Goal: Book appointment/travel/reservation

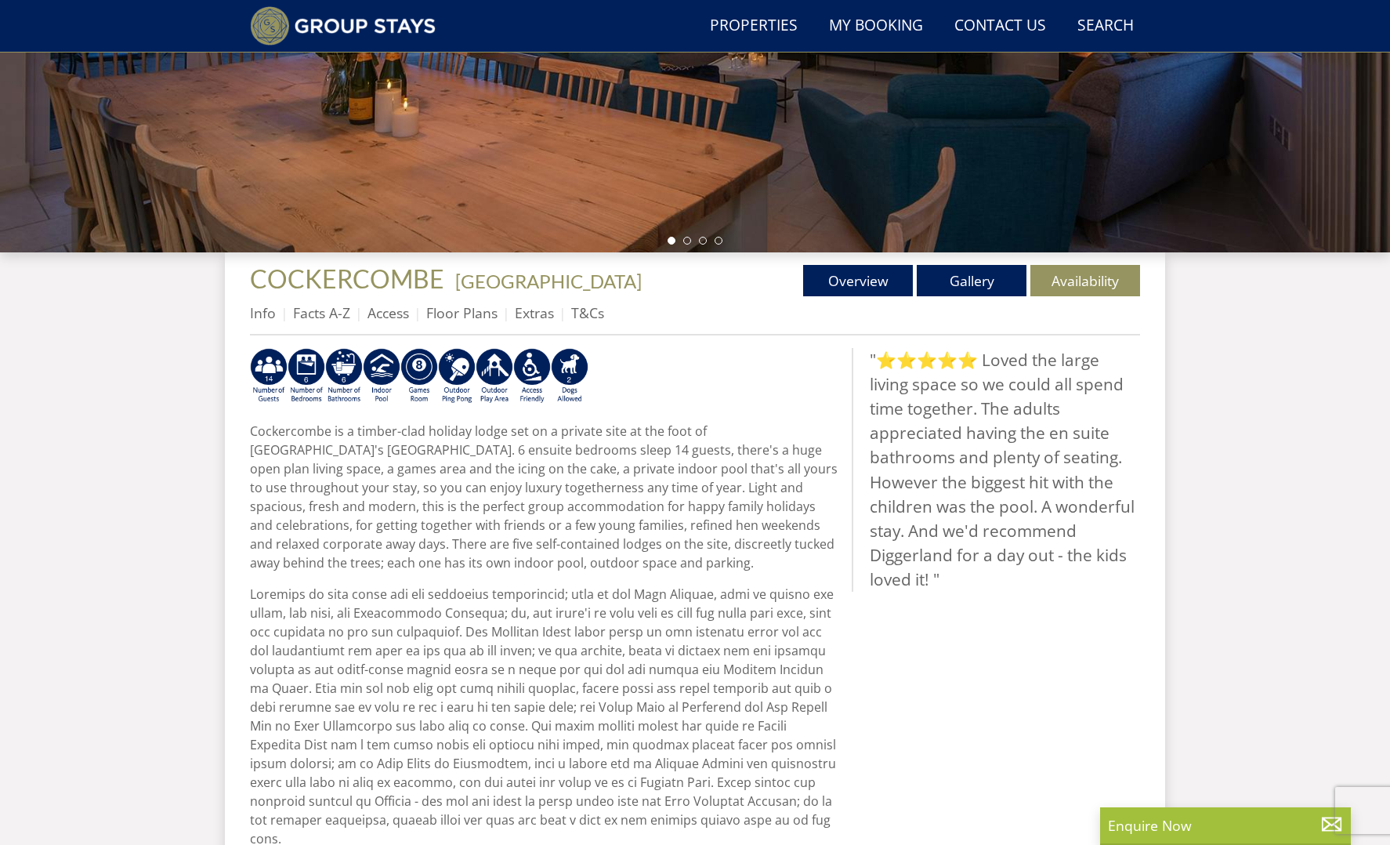
scroll to position [584, 0]
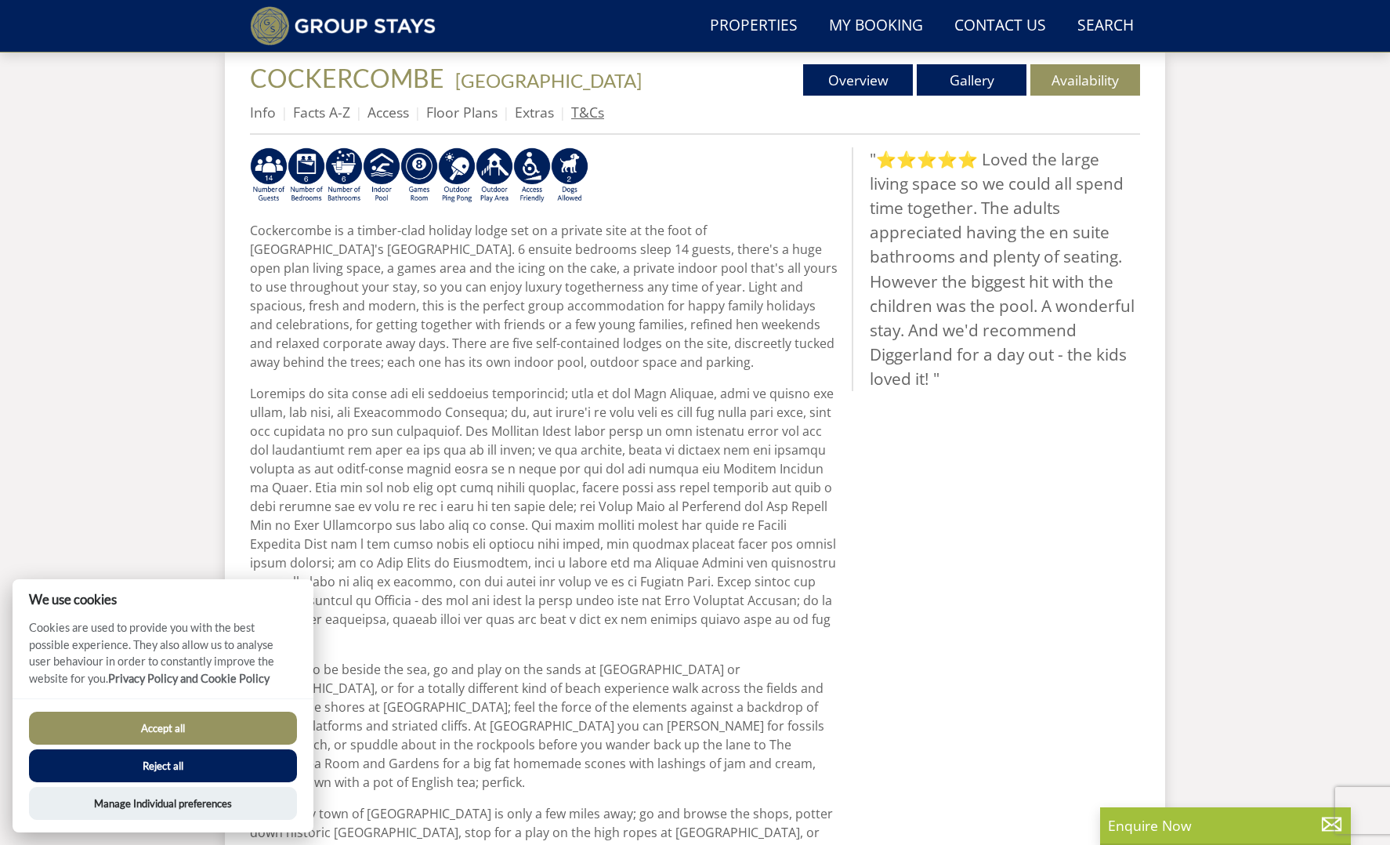
click at [593, 115] on link "T&Cs" at bounding box center [587, 112] width 33 height 19
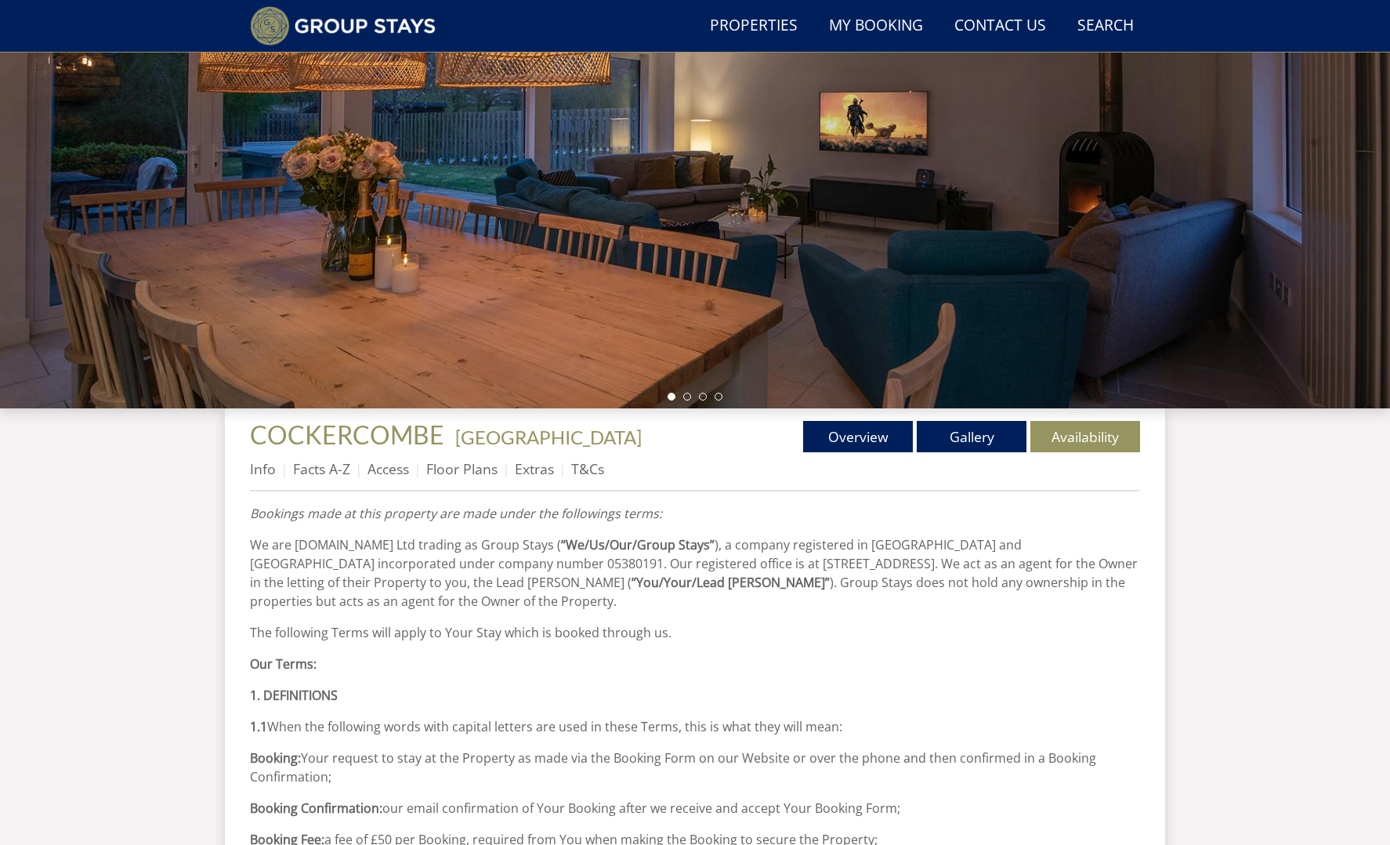
scroll to position [229, 0]
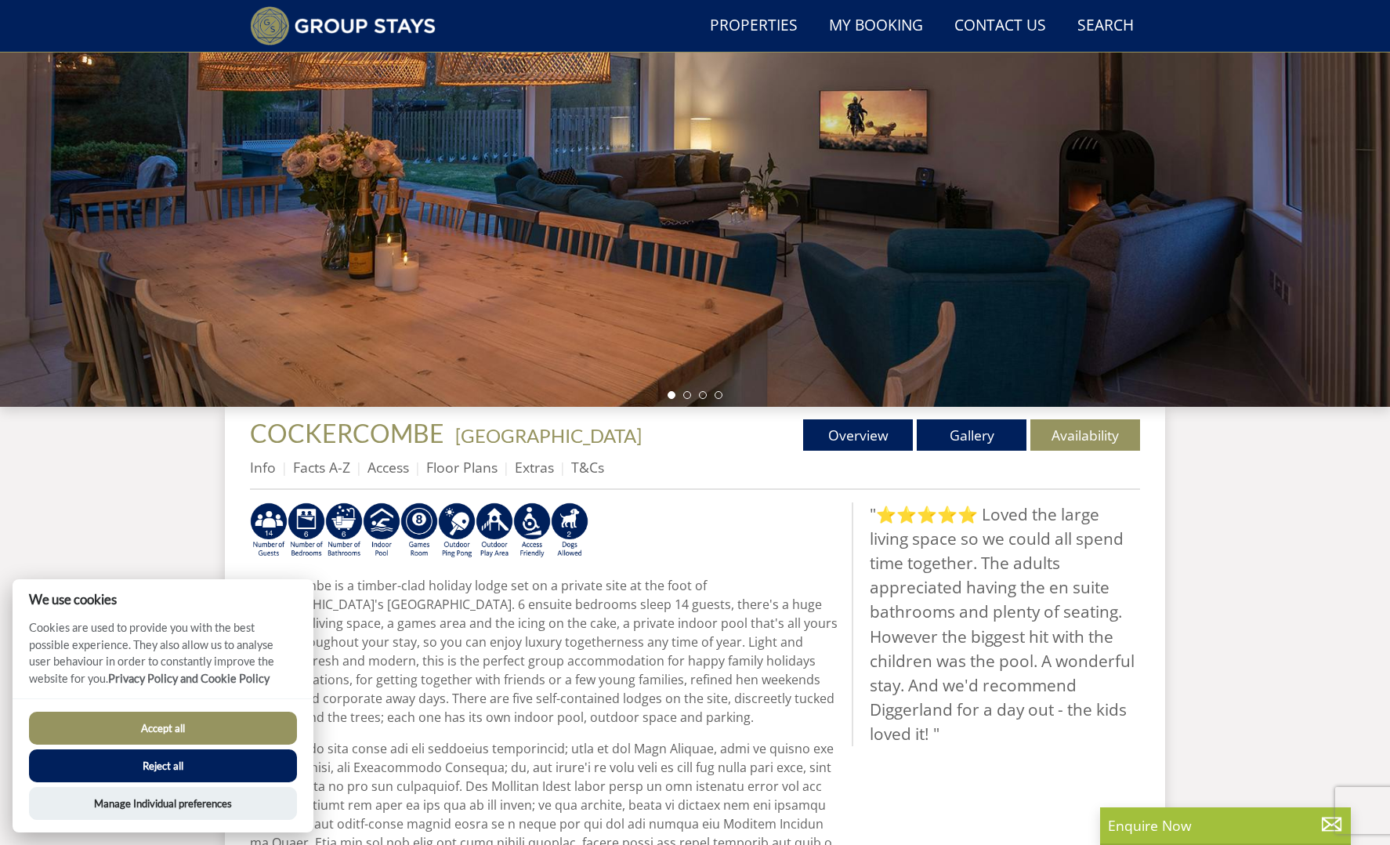
scroll to position [584, 0]
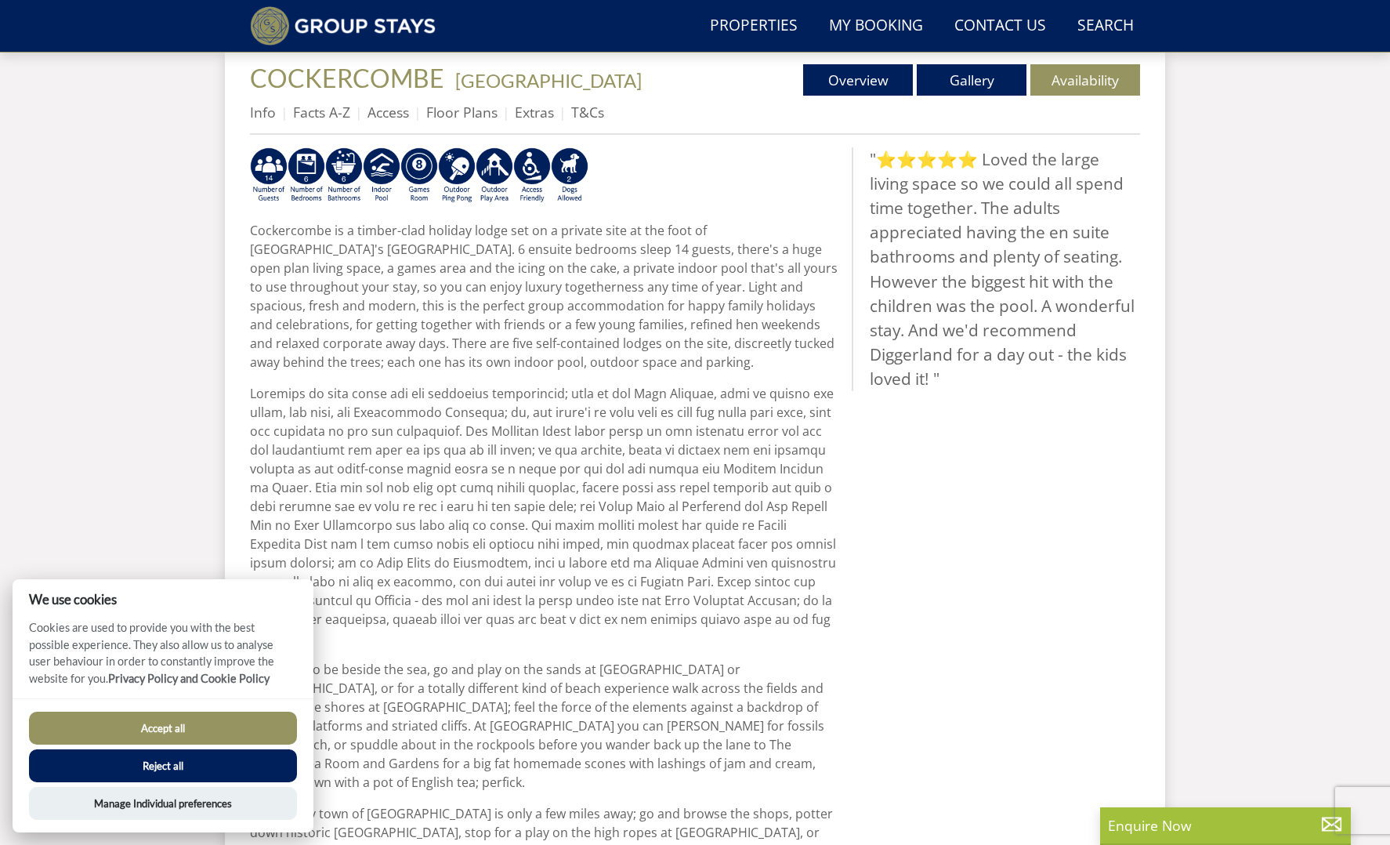
click at [183, 724] on button "Accept all" at bounding box center [163, 728] width 268 height 33
click at [190, 727] on button "Accept all" at bounding box center [163, 728] width 268 height 33
click at [860, 82] on link "Overview" at bounding box center [858, 79] width 110 height 31
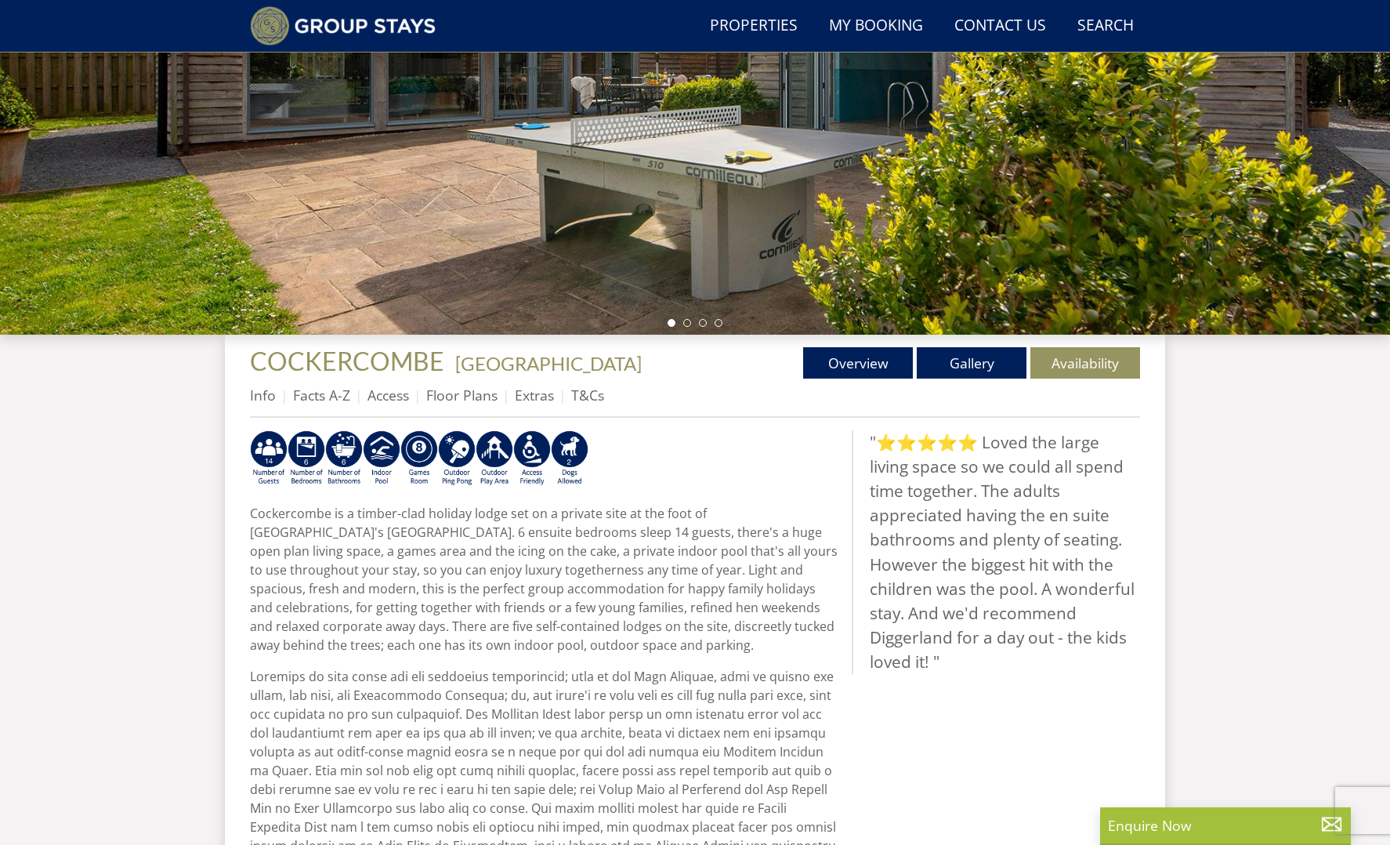
scroll to position [328, 0]
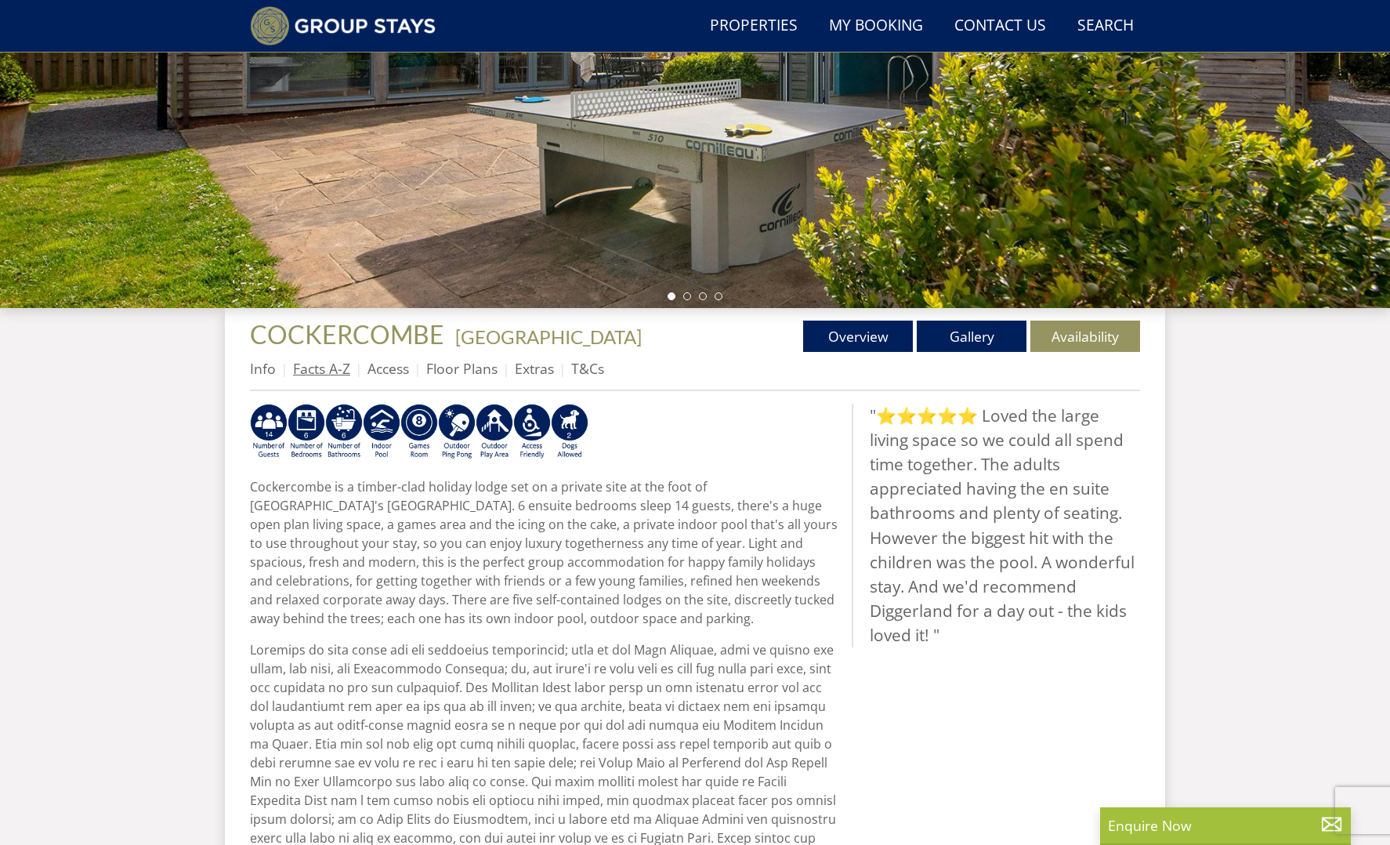
click at [328, 368] on link "Facts A-Z" at bounding box center [321, 368] width 57 height 19
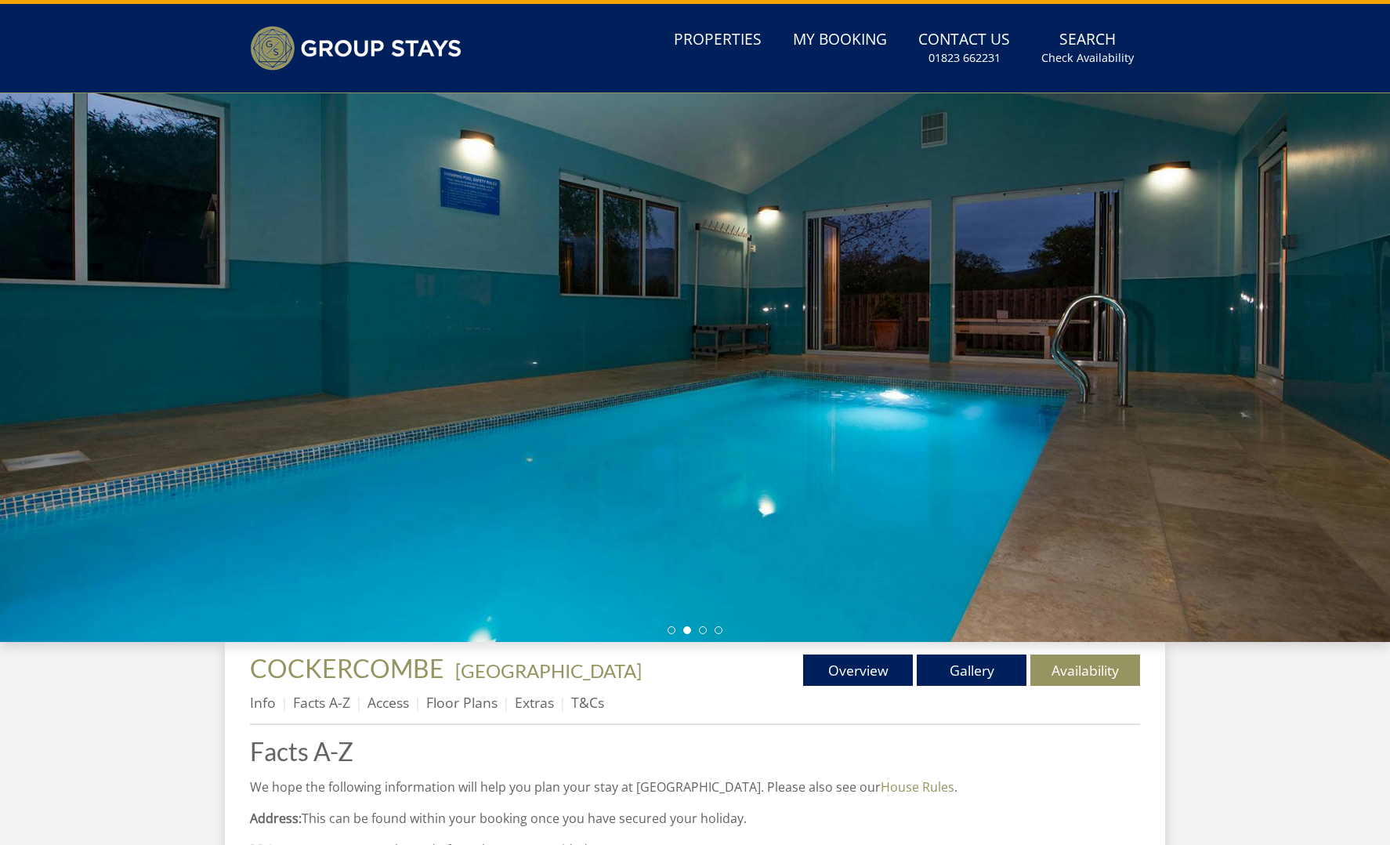
scroll to position [33, 0]
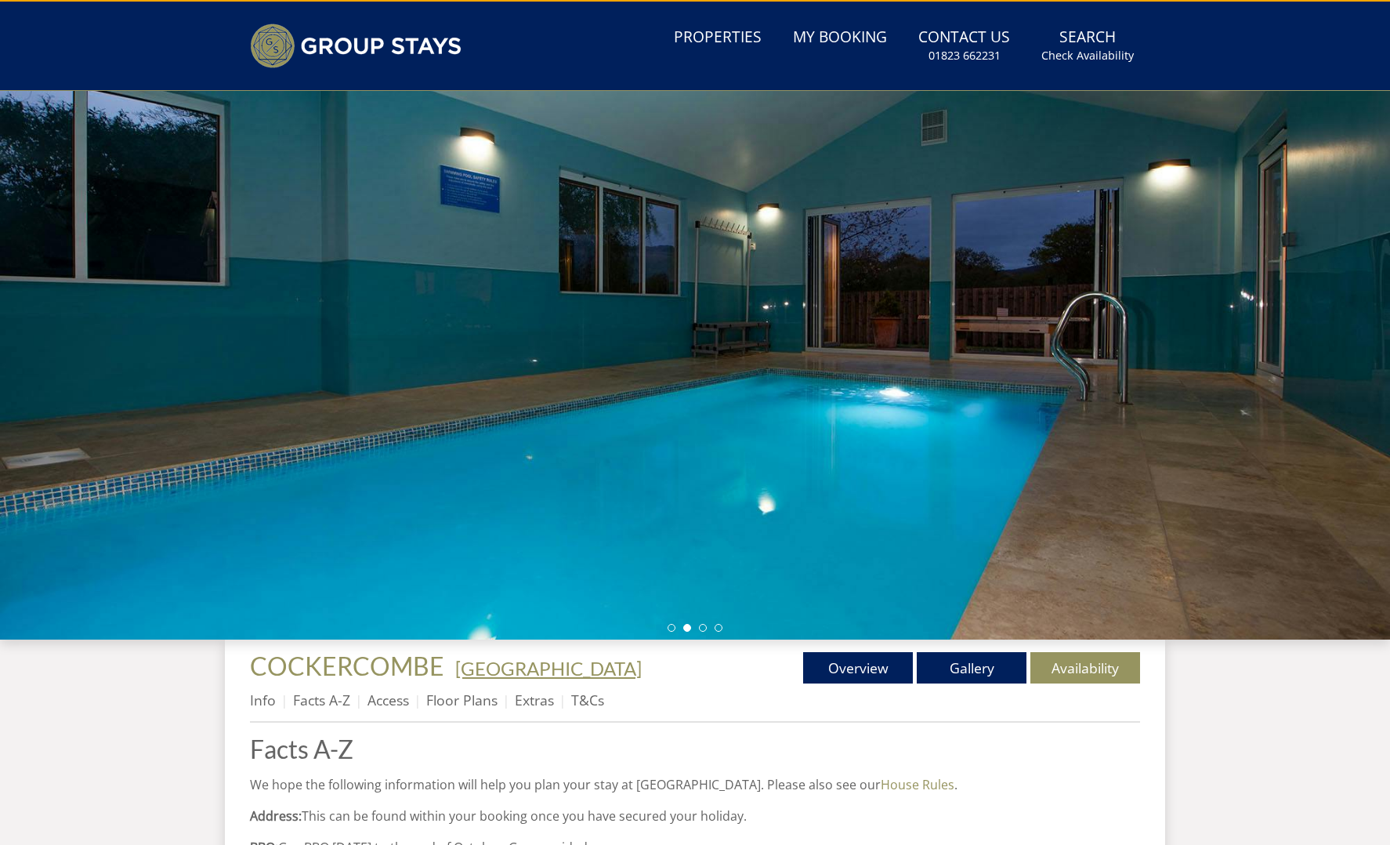
click at [487, 669] on link "[GEOGRAPHIC_DATA]" at bounding box center [548, 668] width 187 height 23
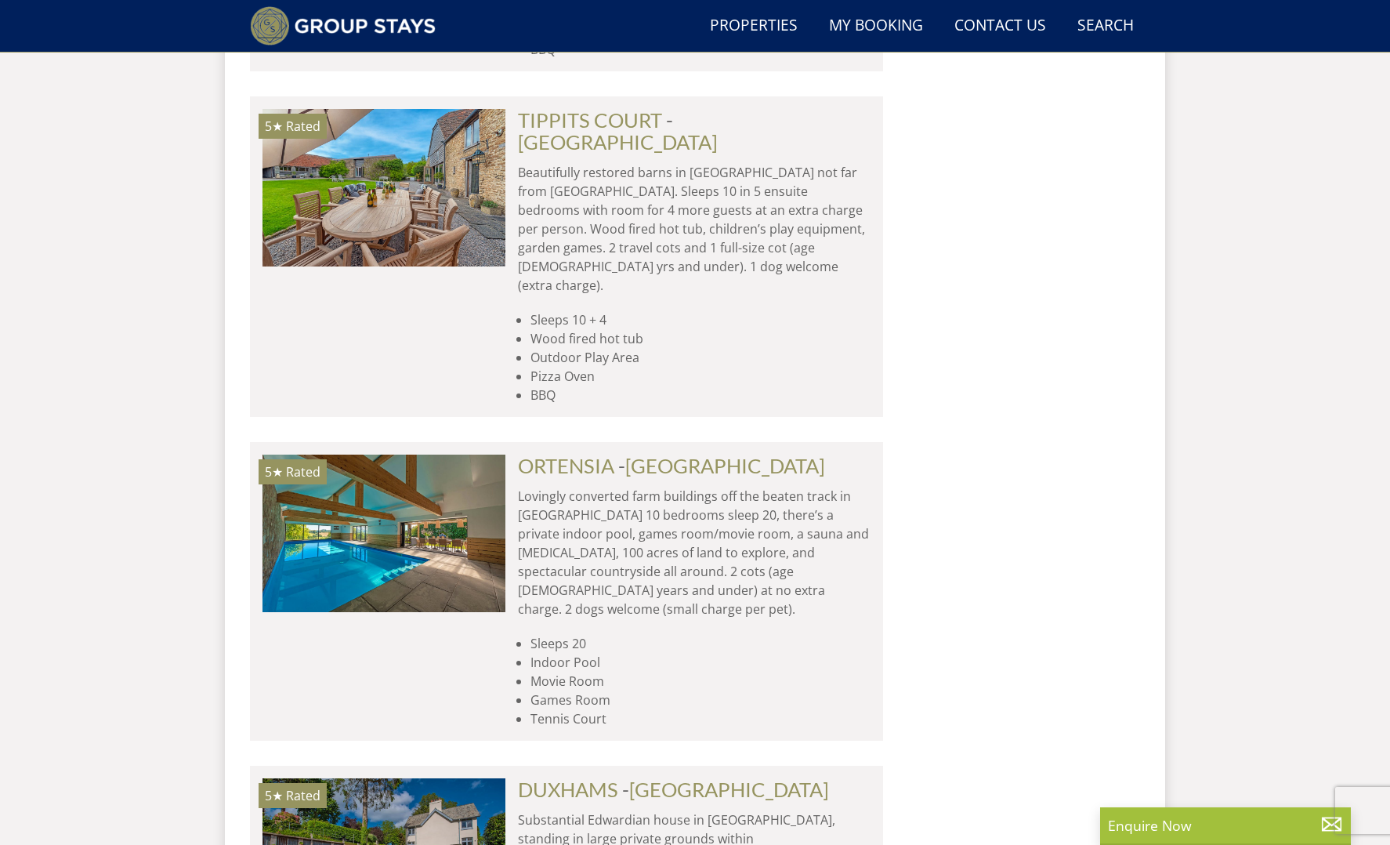
scroll to position [1639, 0]
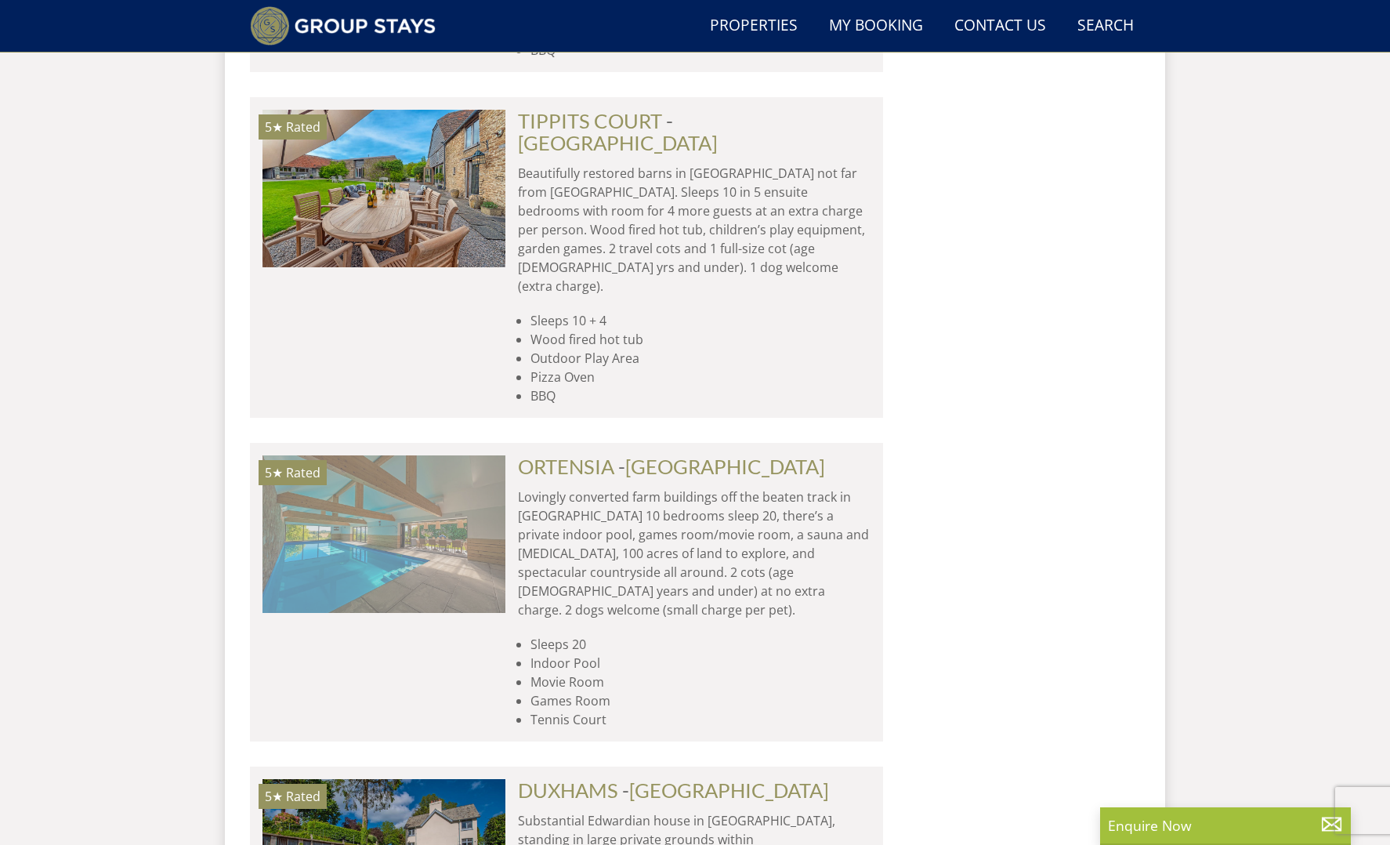
click at [433, 455] on img at bounding box center [384, 533] width 243 height 157
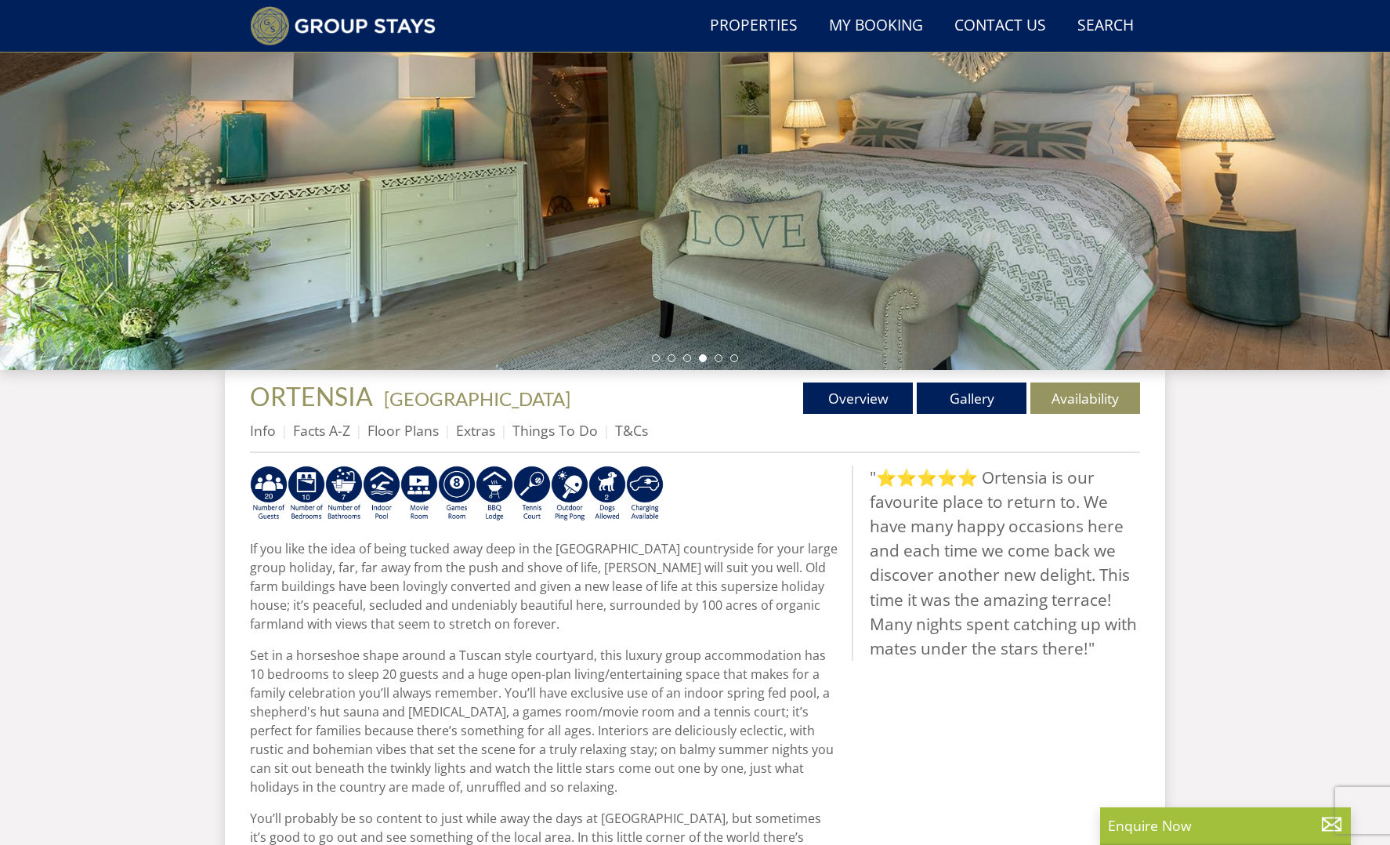
scroll to position [237, 0]
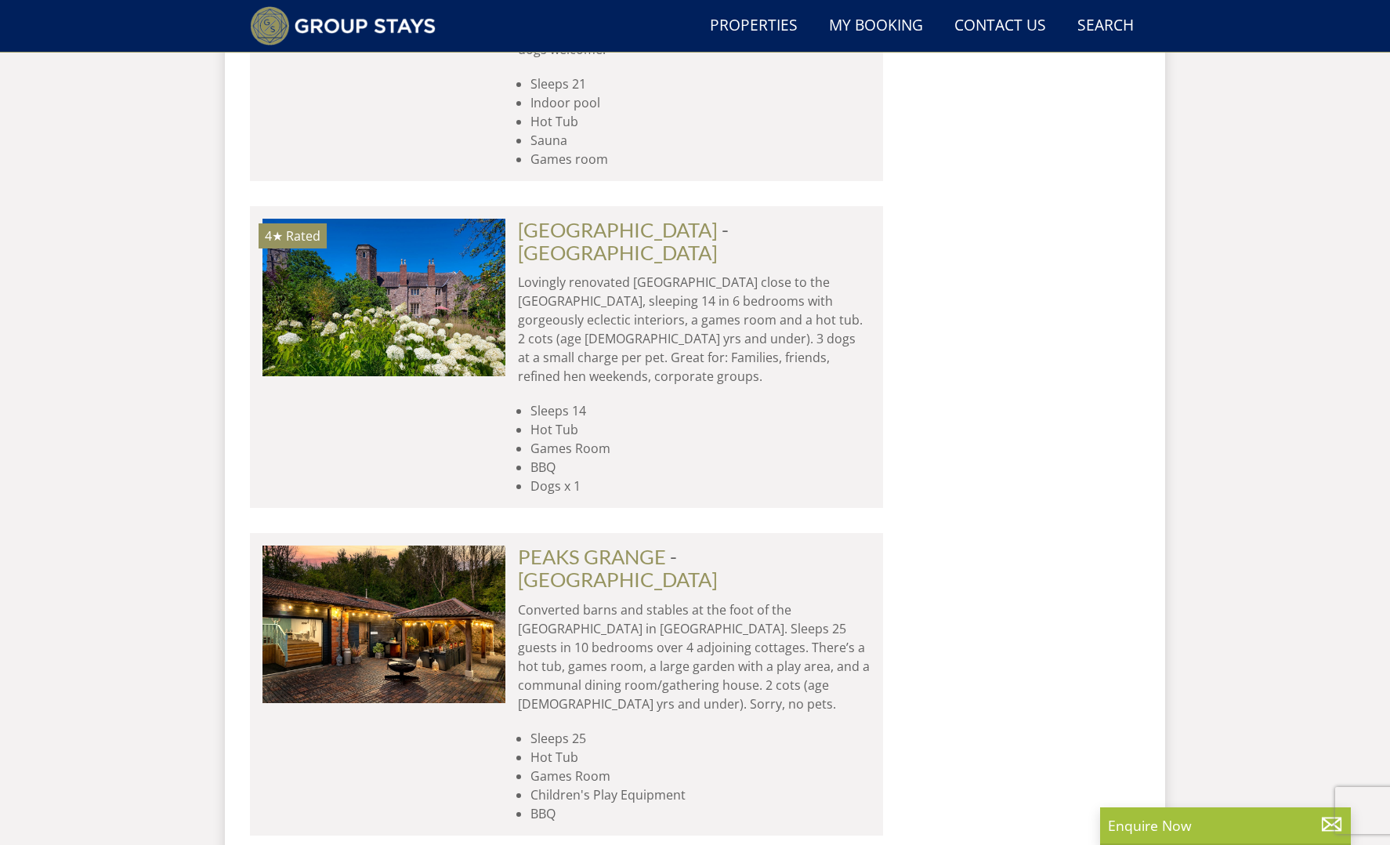
scroll to position [6329, 0]
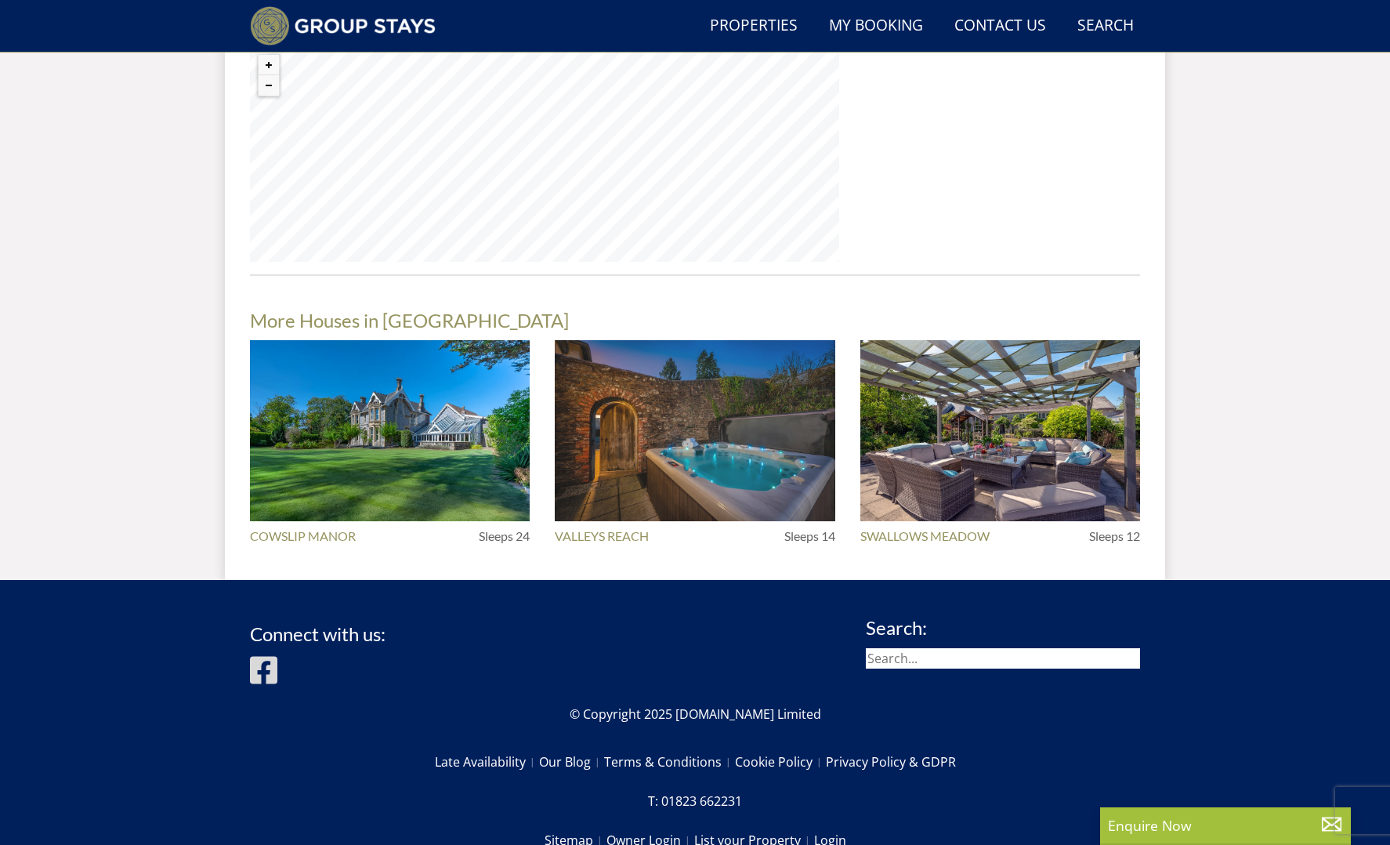
scroll to position [1780, 0]
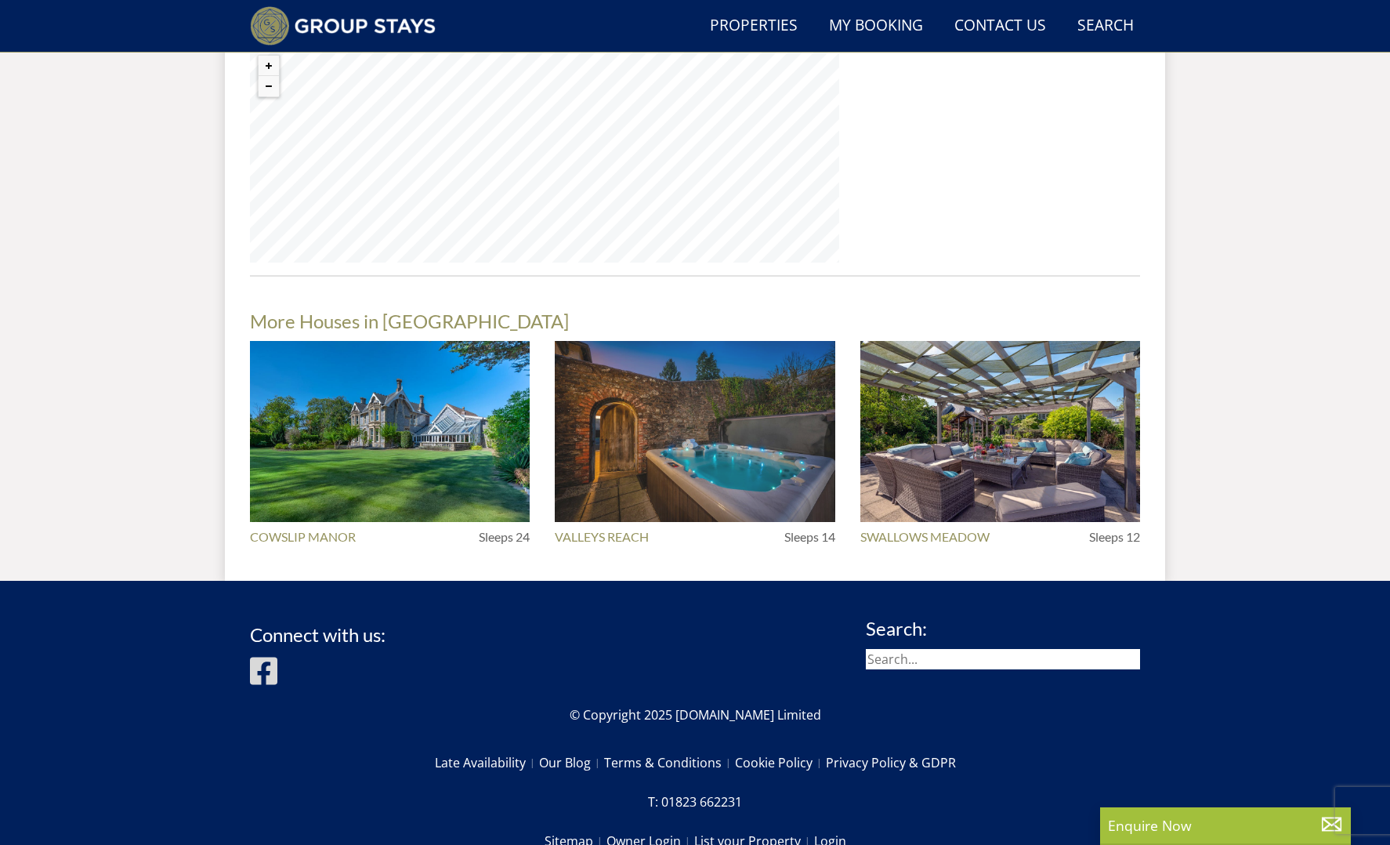
click at [752, 341] on img at bounding box center [695, 431] width 280 height 181
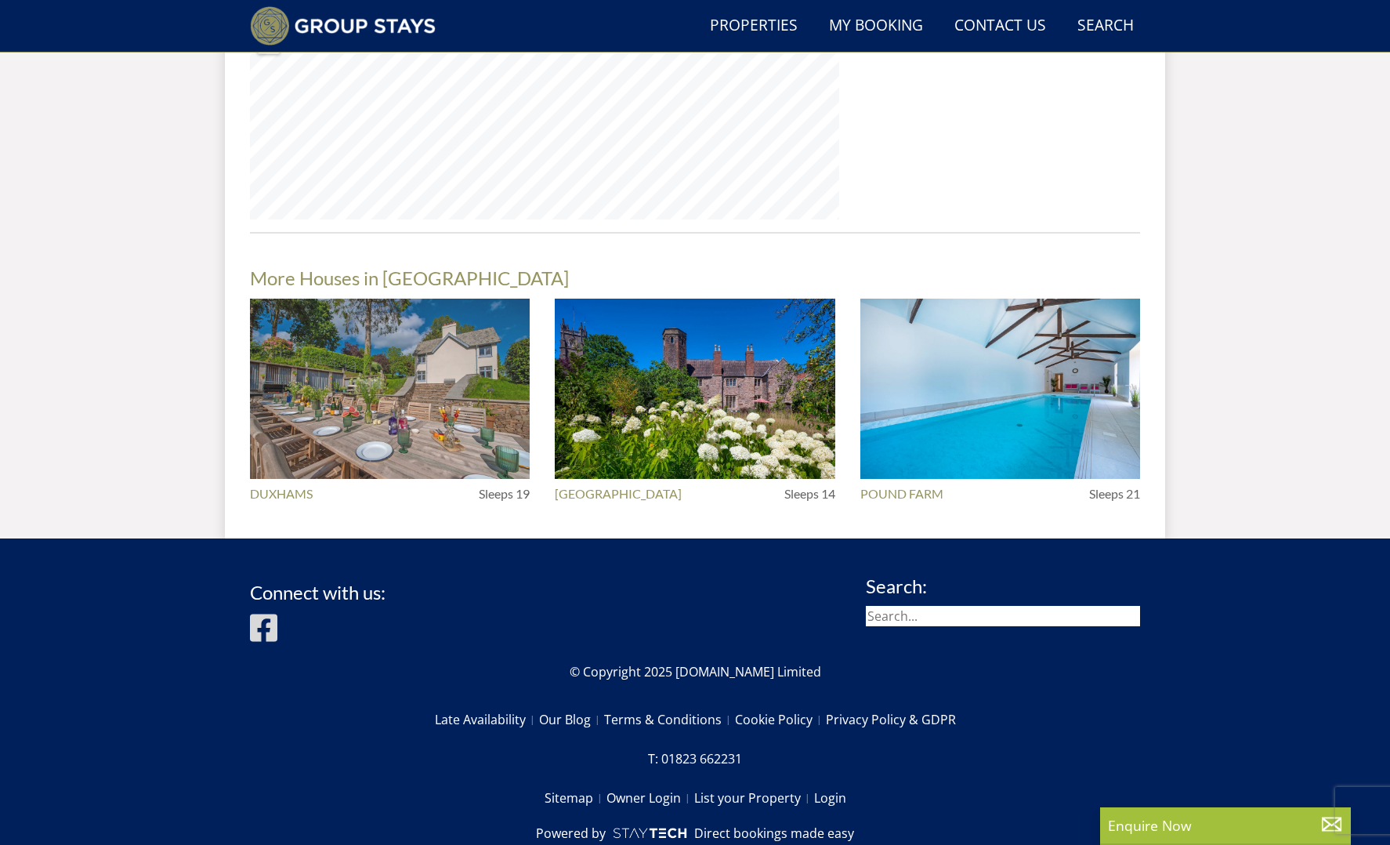
scroll to position [1853, 0]
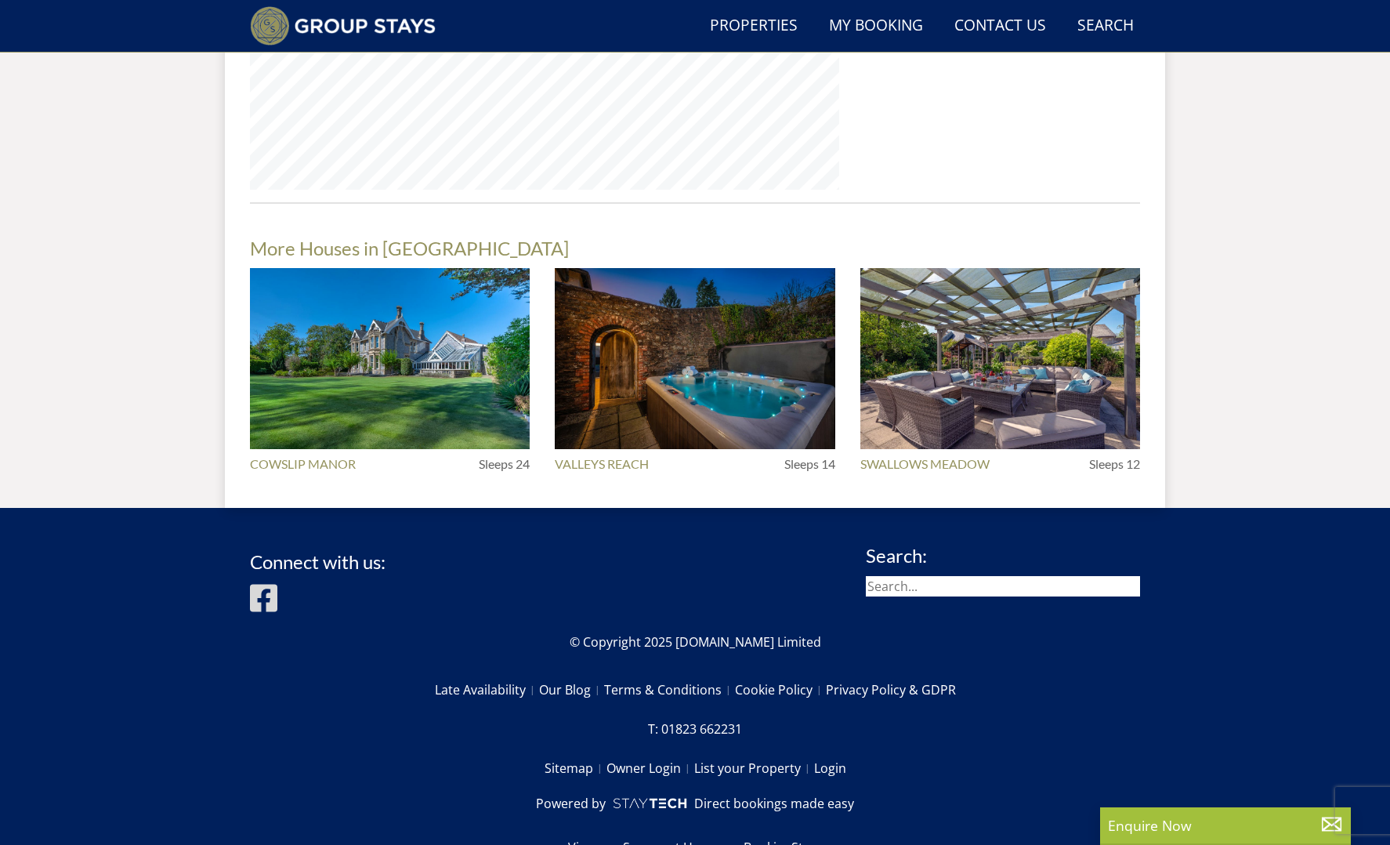
scroll to position [1780, 0]
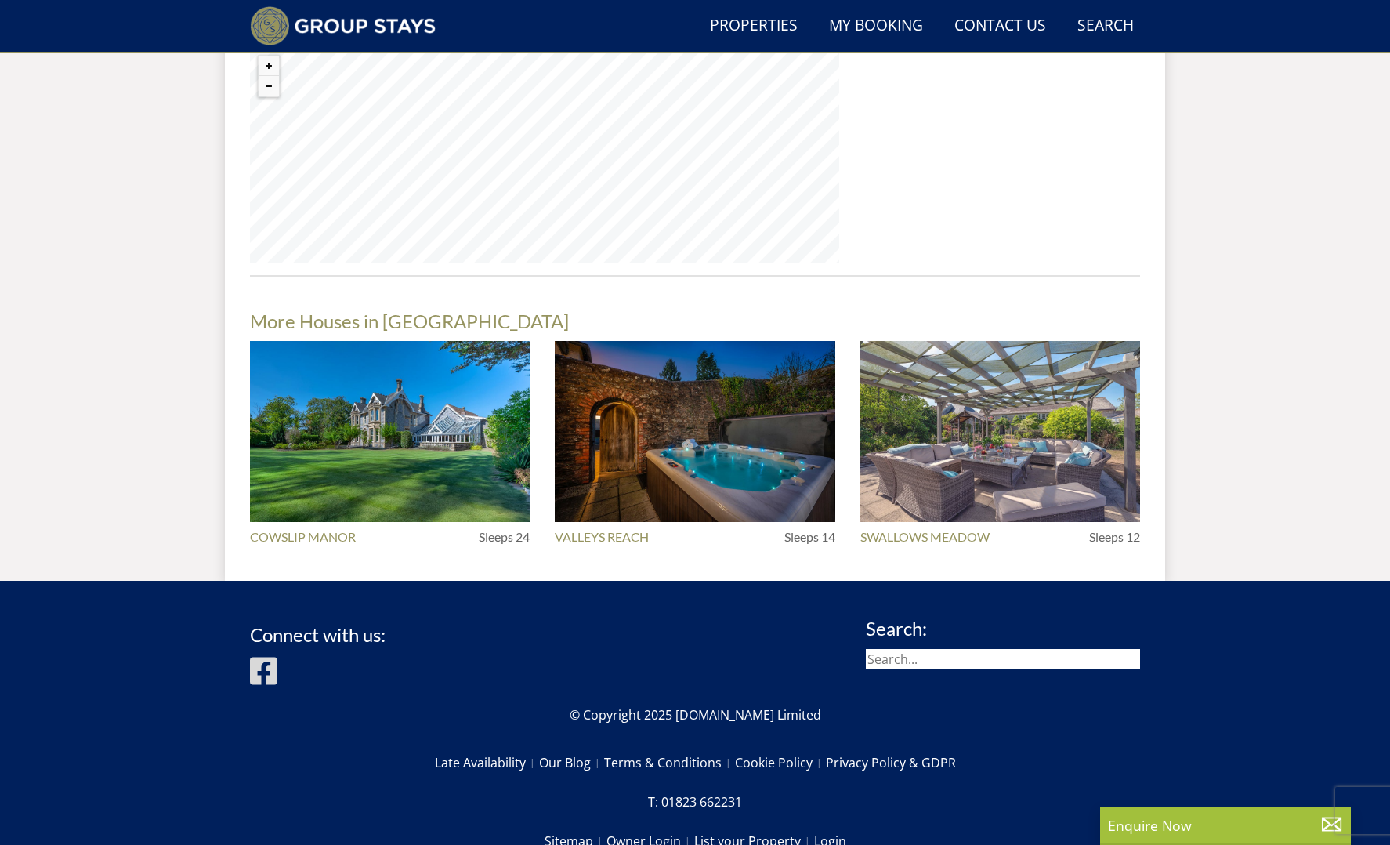
click at [1035, 357] on img at bounding box center [1000, 431] width 280 height 181
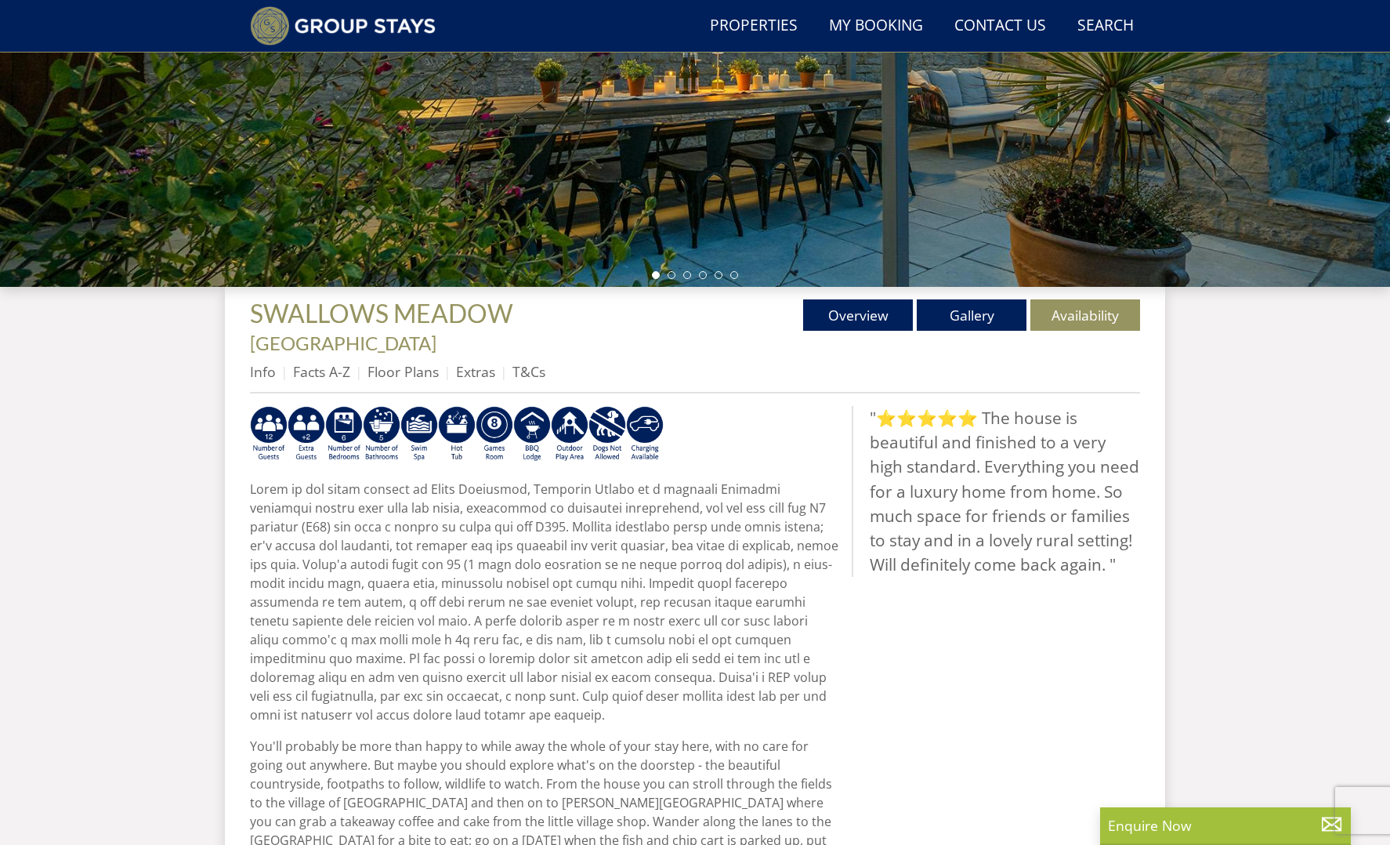
scroll to position [401, 0]
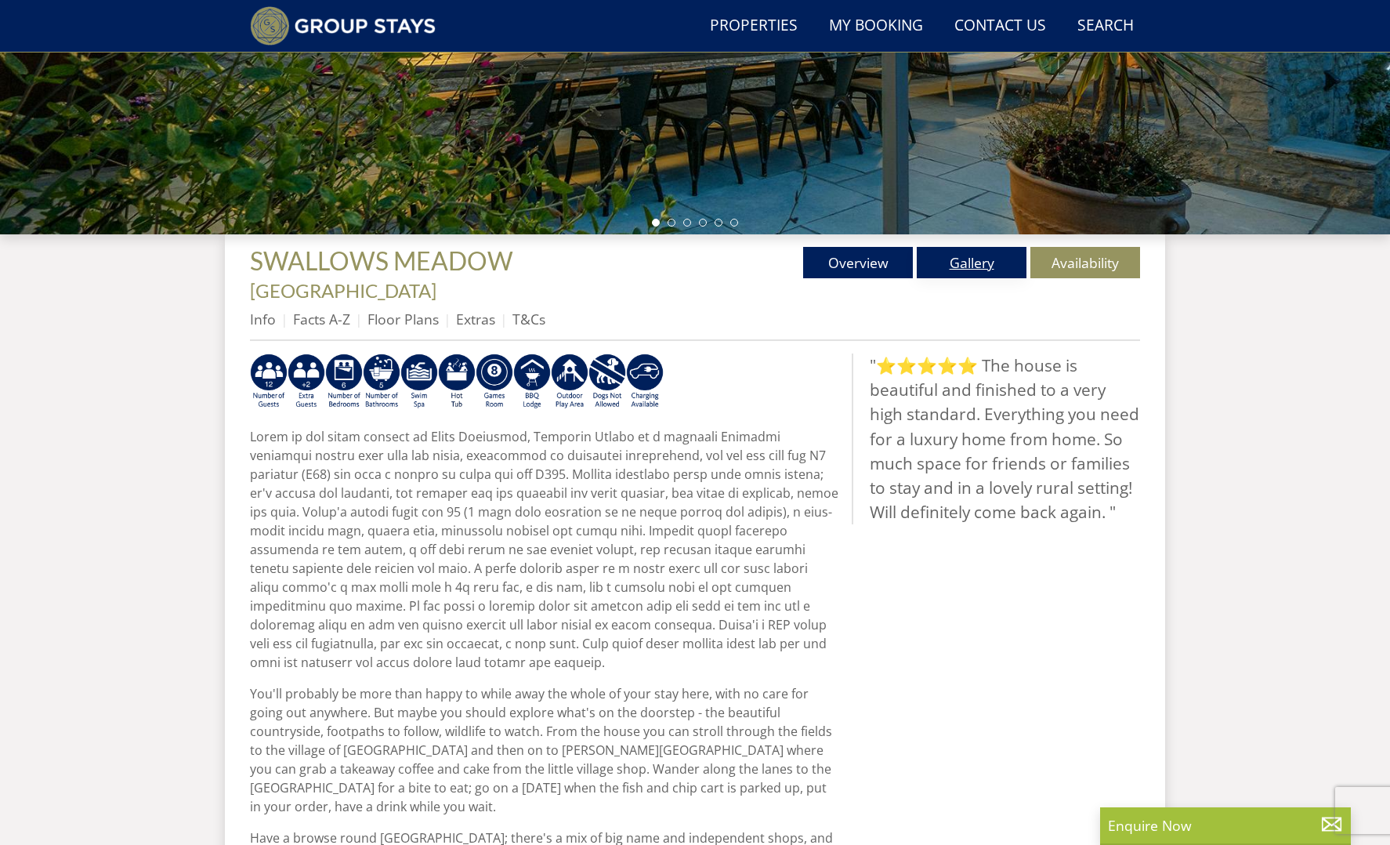
click at [950, 254] on link "Gallery" at bounding box center [972, 262] width 110 height 31
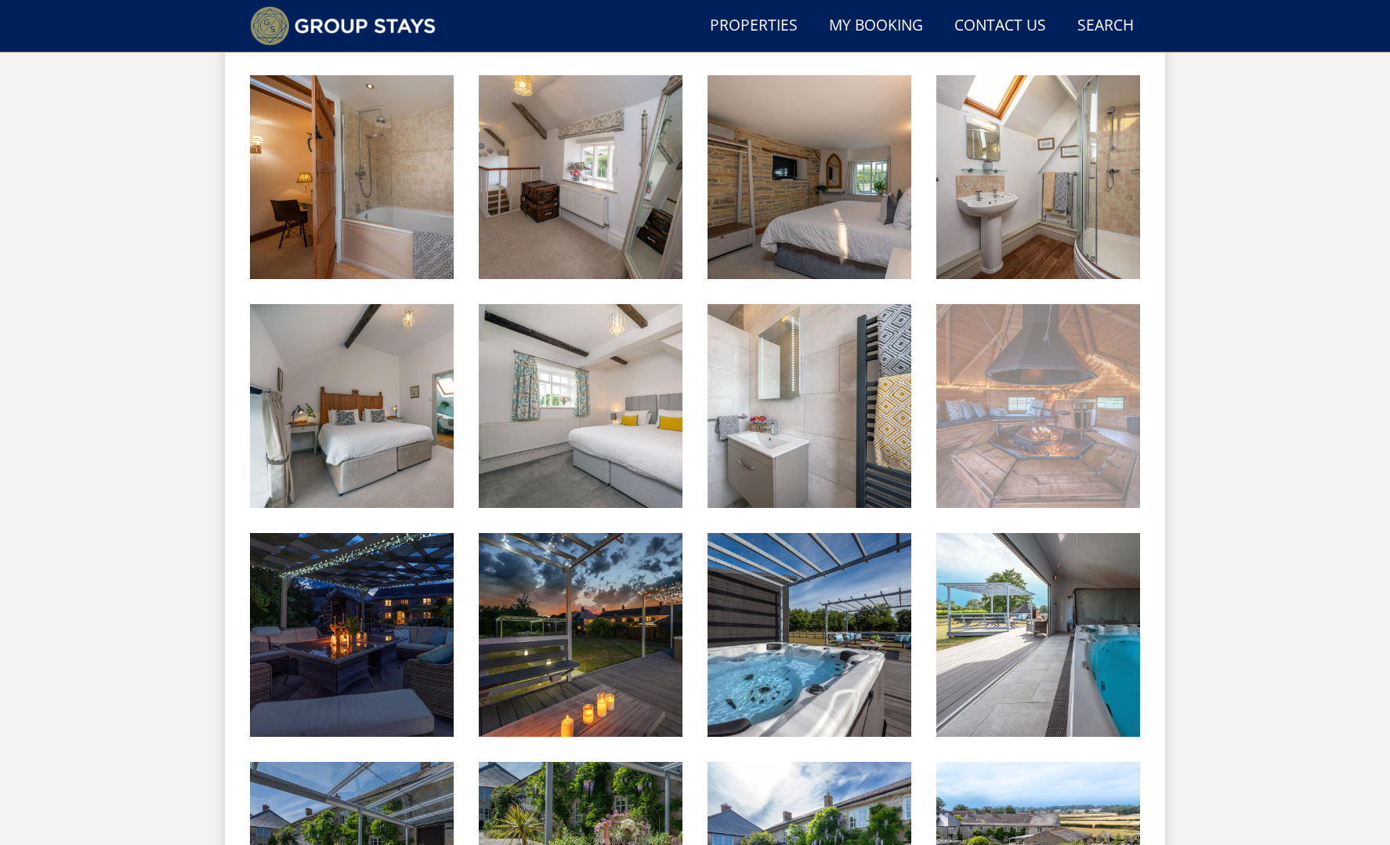
scroll to position [1823, 0]
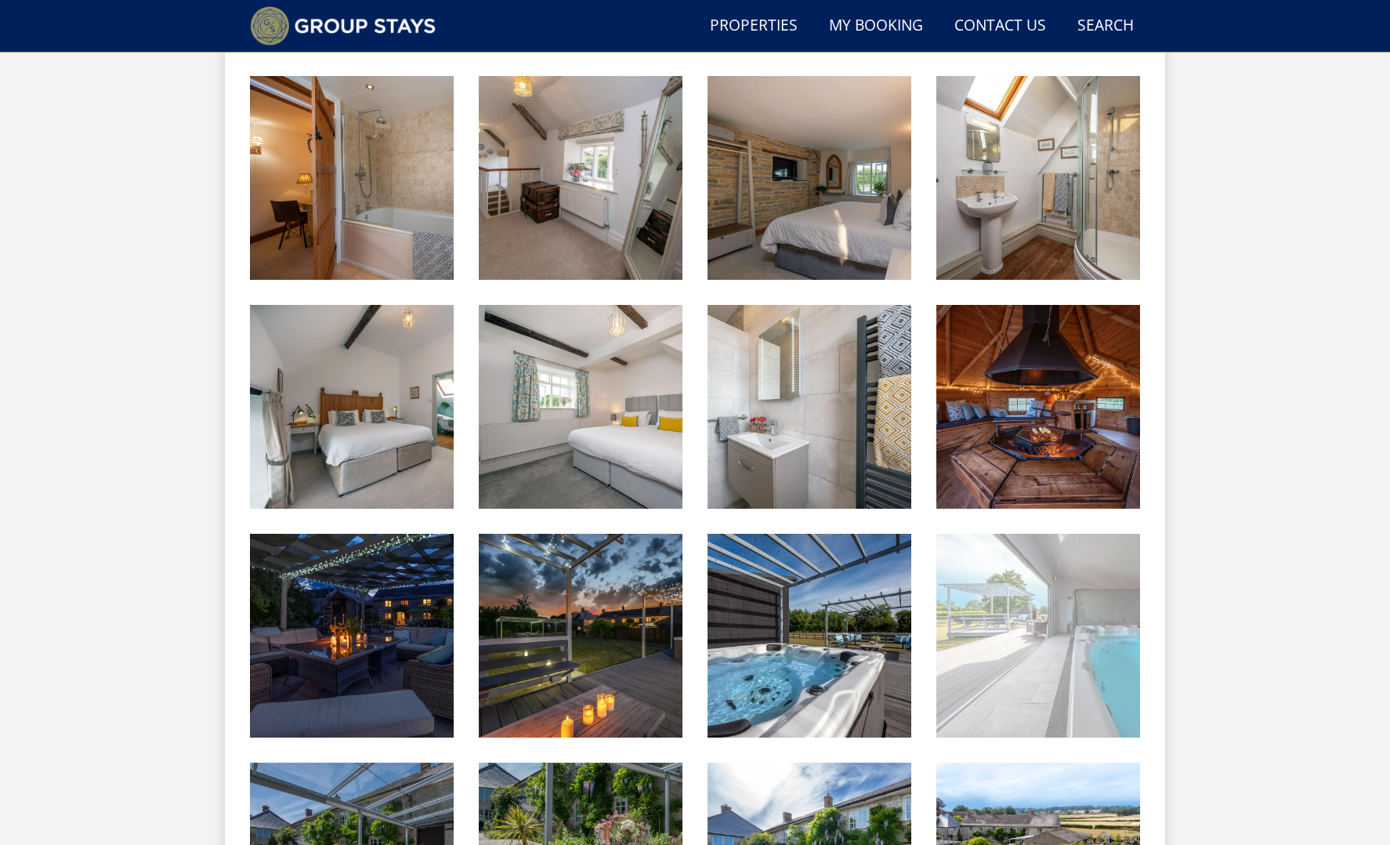
click at [1078, 618] on img at bounding box center [1038, 636] width 204 height 204
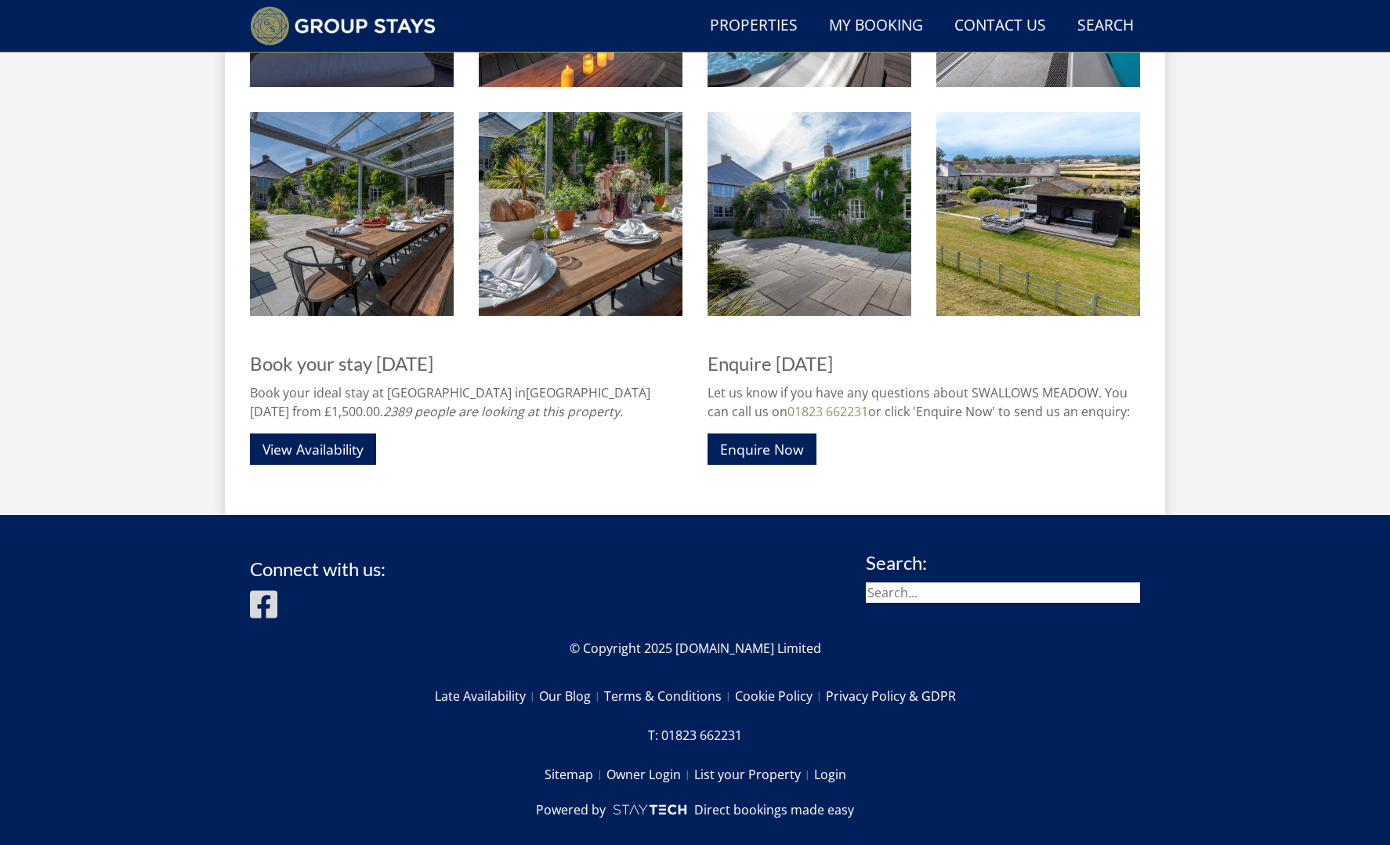
scroll to position [2472, 0]
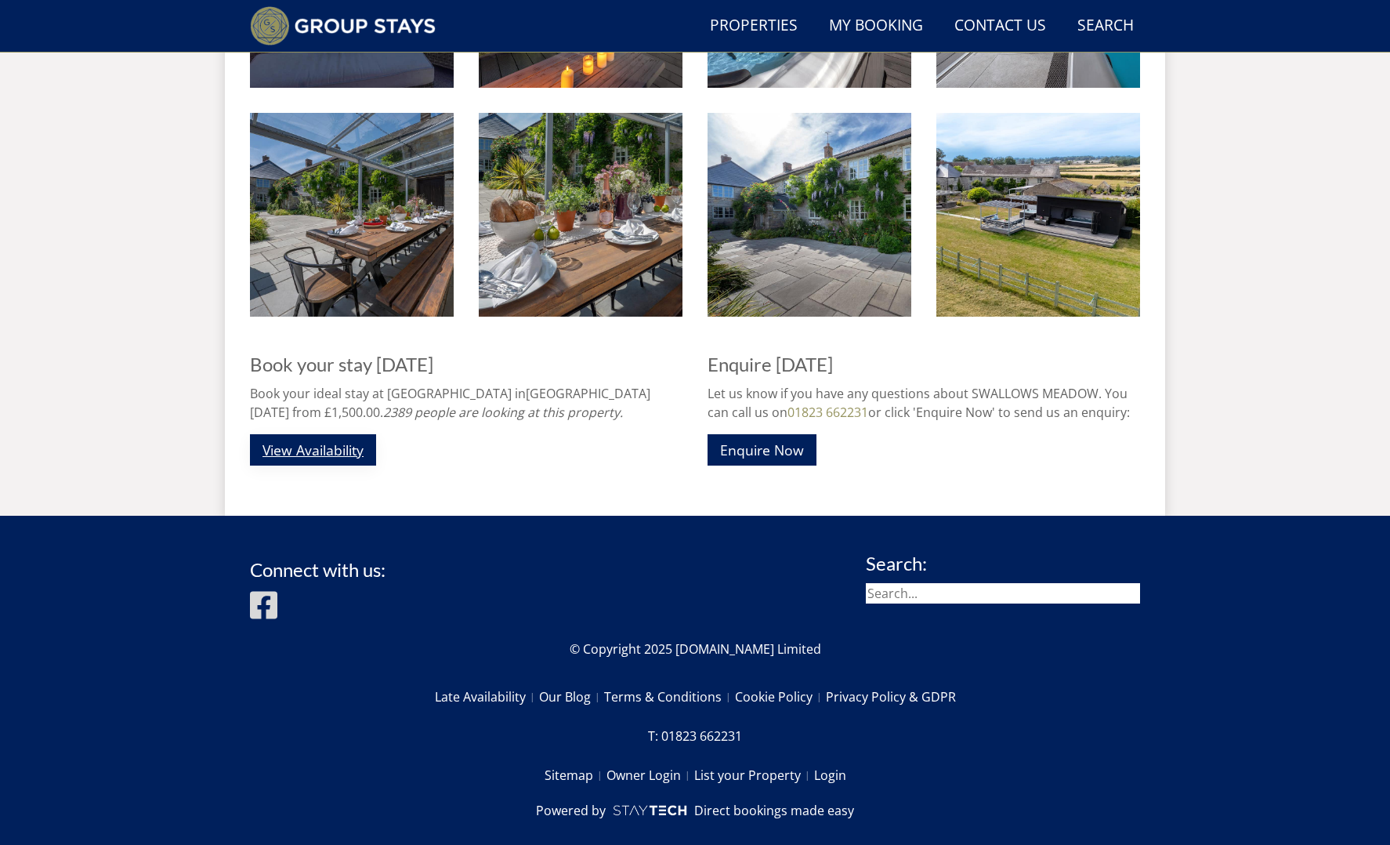
click at [362, 434] on link "View Availability" at bounding box center [313, 449] width 126 height 31
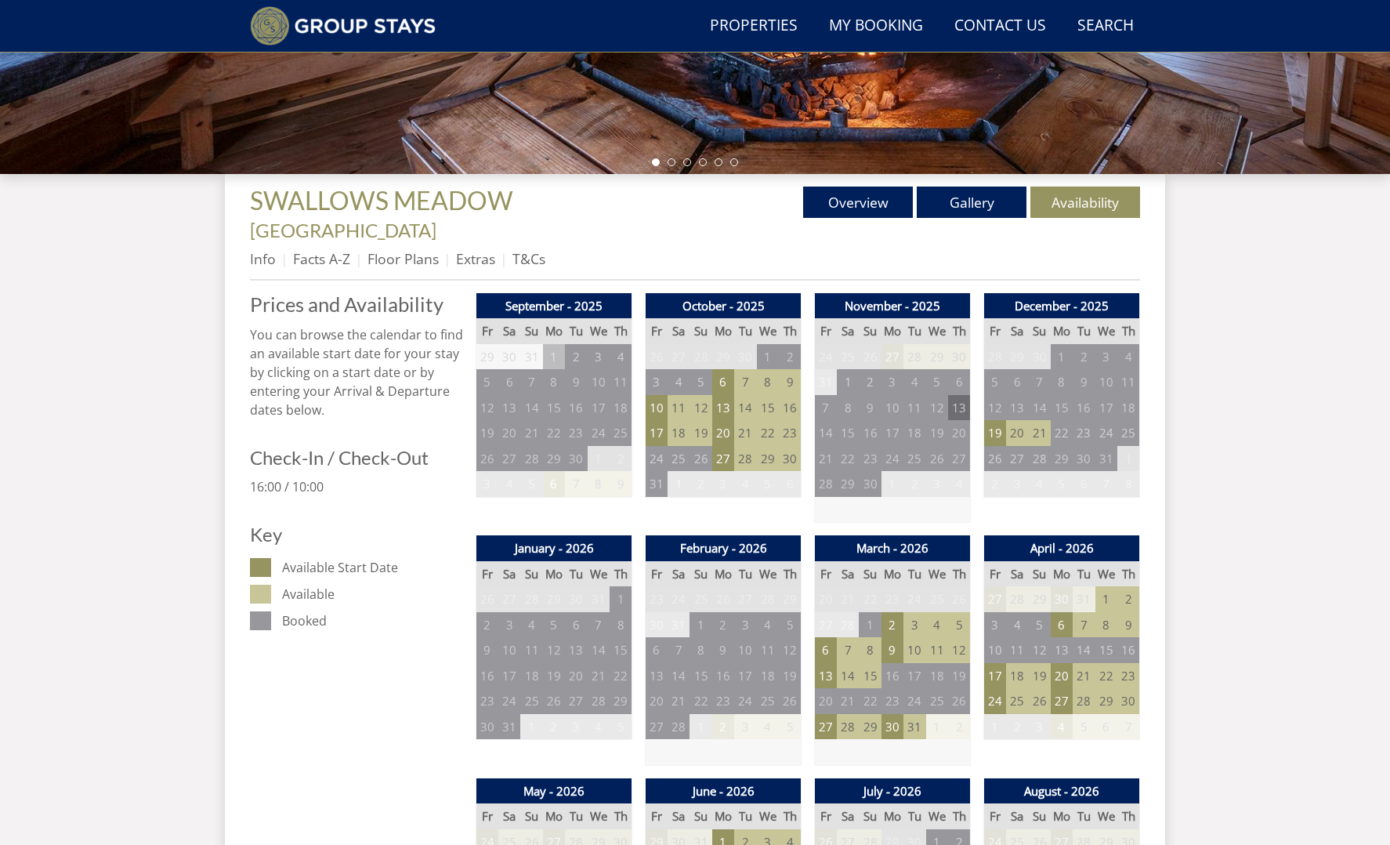
scroll to position [562, 0]
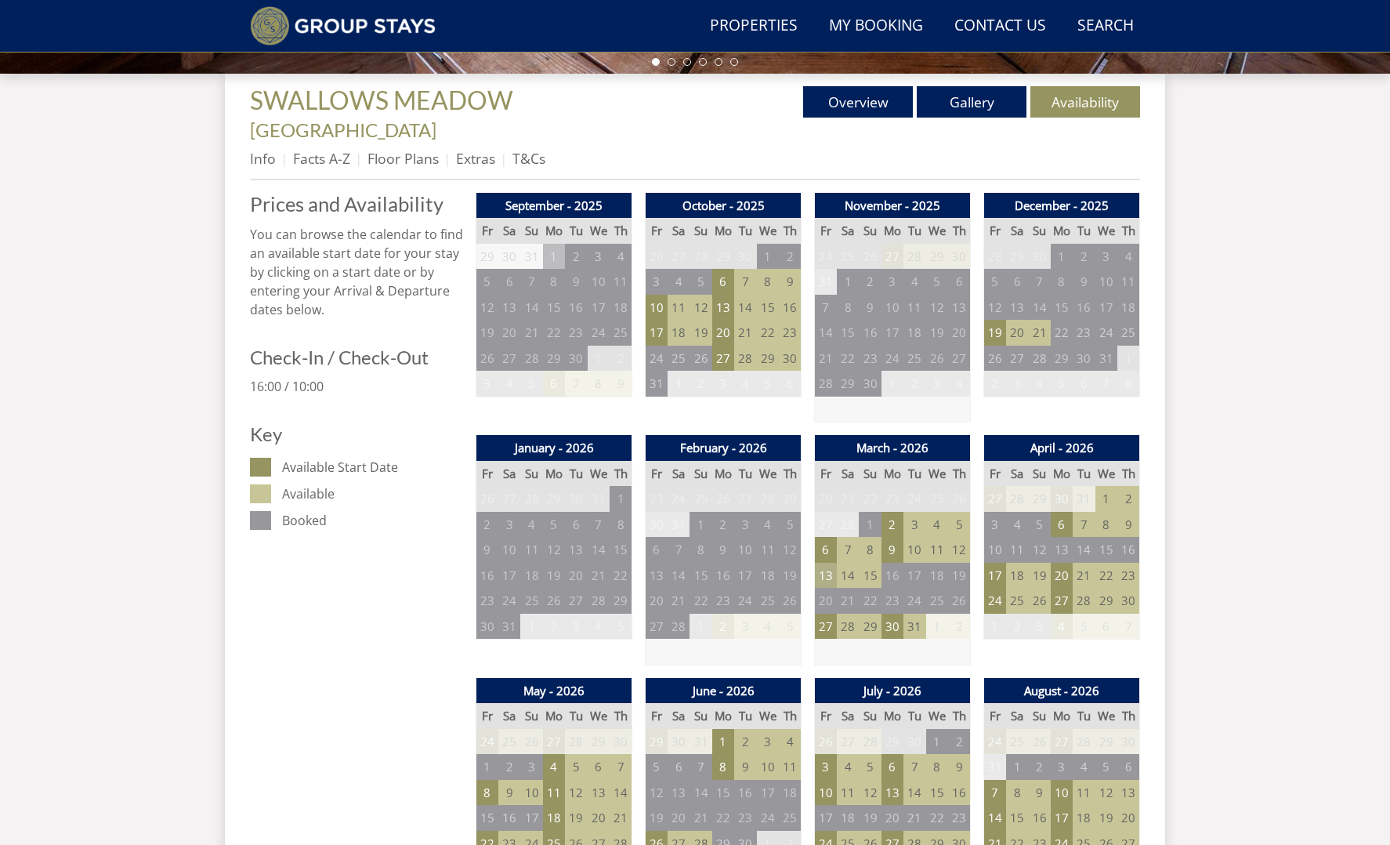
click at [825, 563] on td "13" at bounding box center [826, 576] width 22 height 26
click at [828, 537] on td "6" at bounding box center [826, 550] width 22 height 26
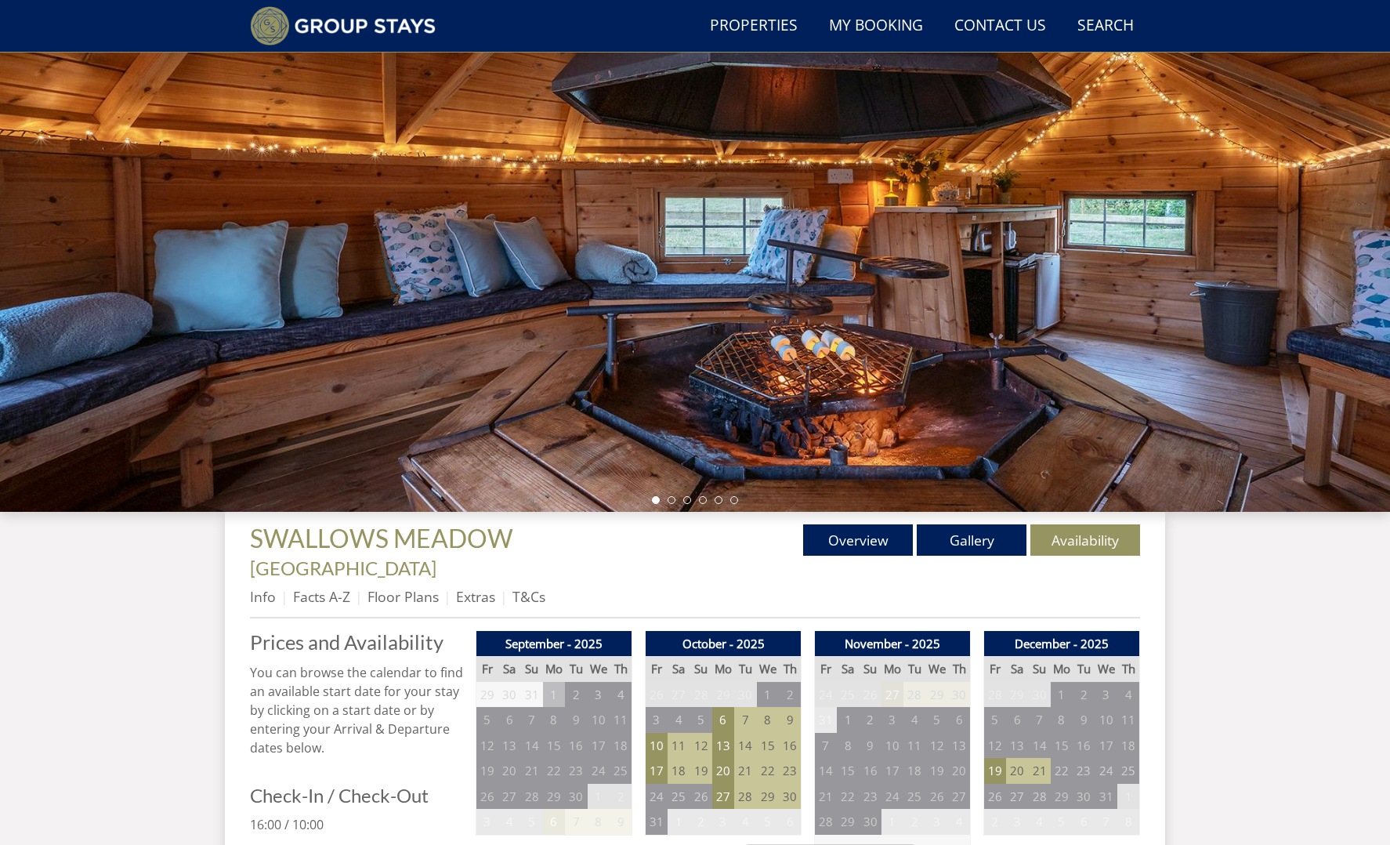
scroll to position [122, 0]
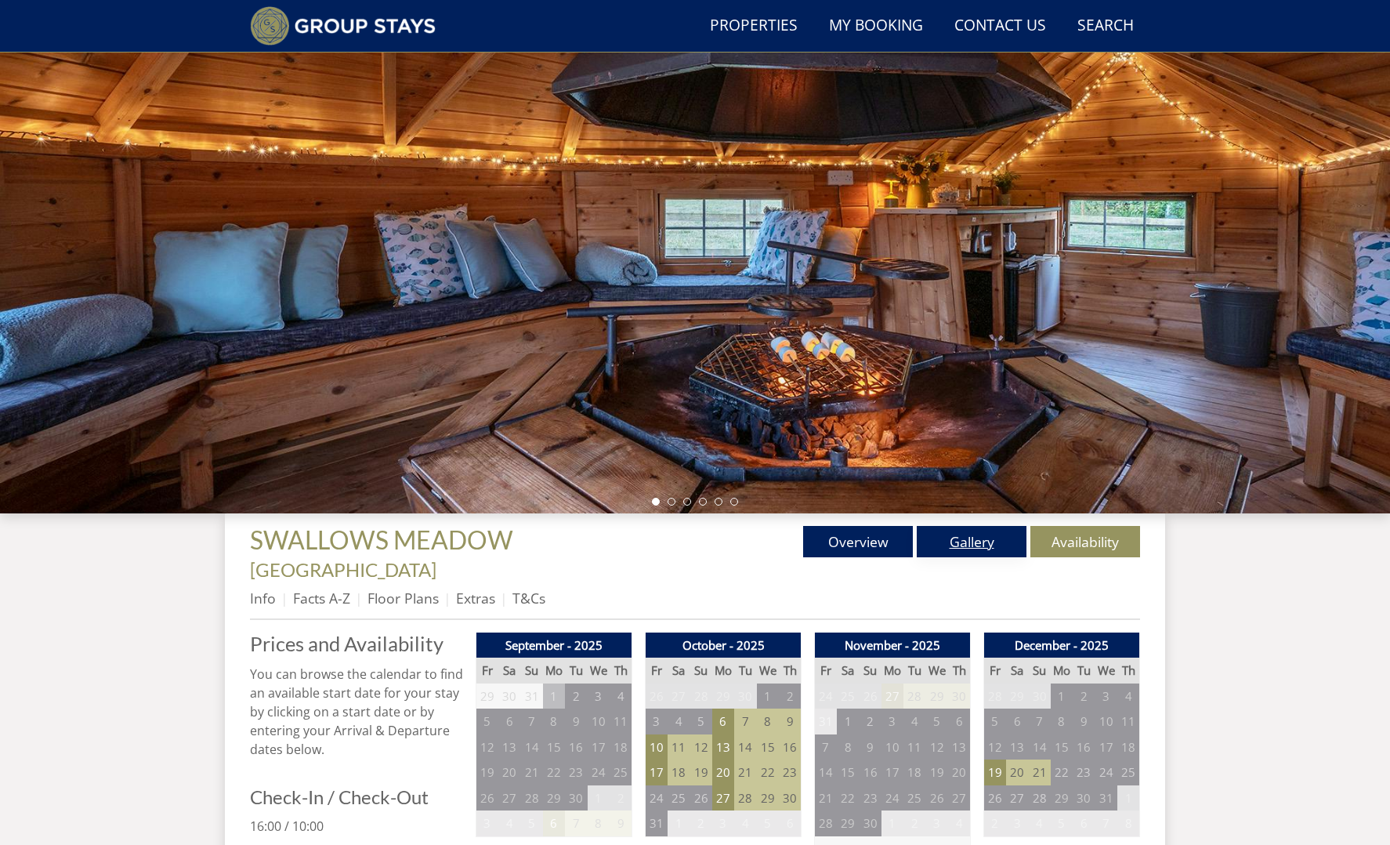
click at [984, 544] on link "Gallery" at bounding box center [972, 541] width 110 height 31
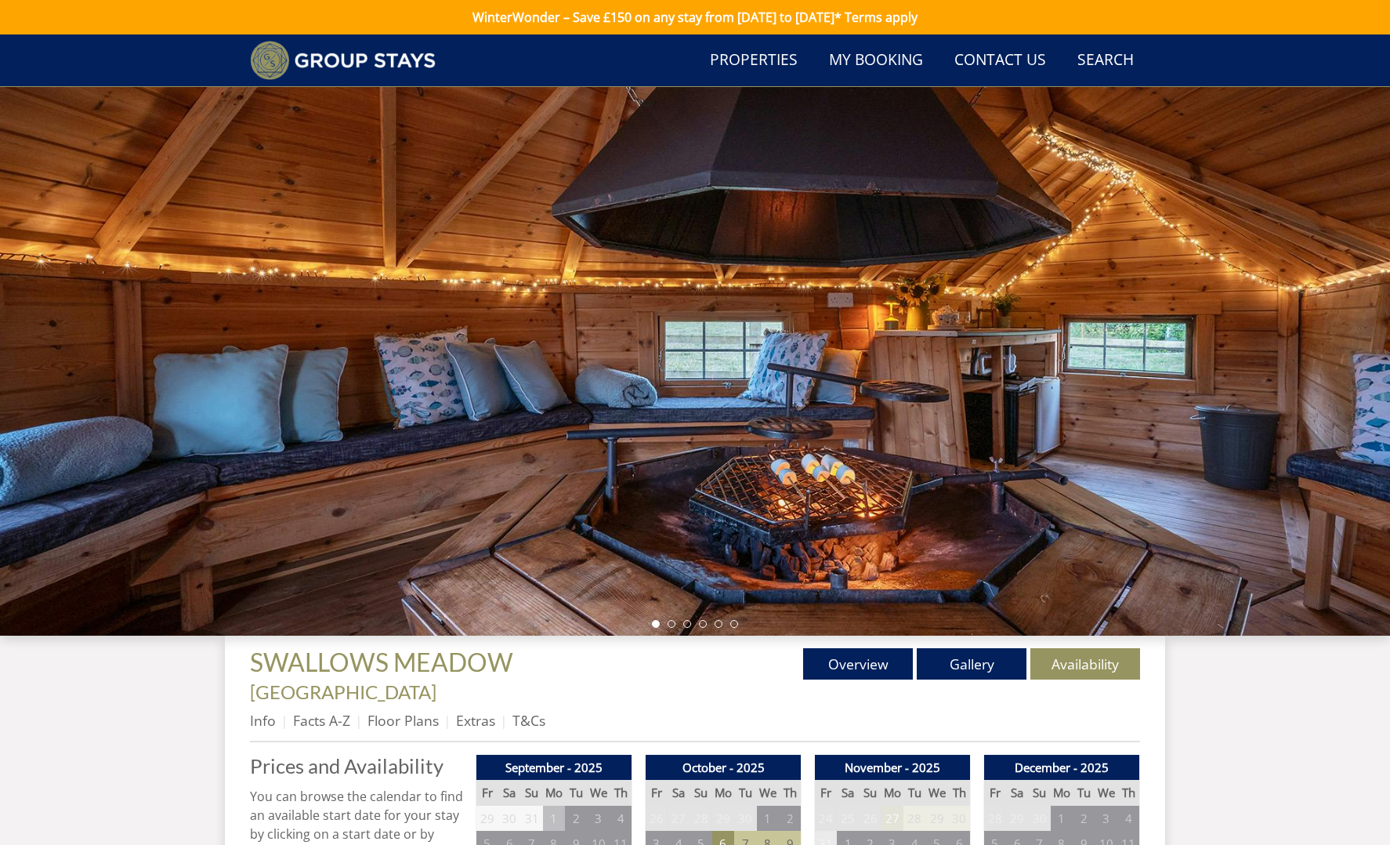
scroll to position [122, 0]
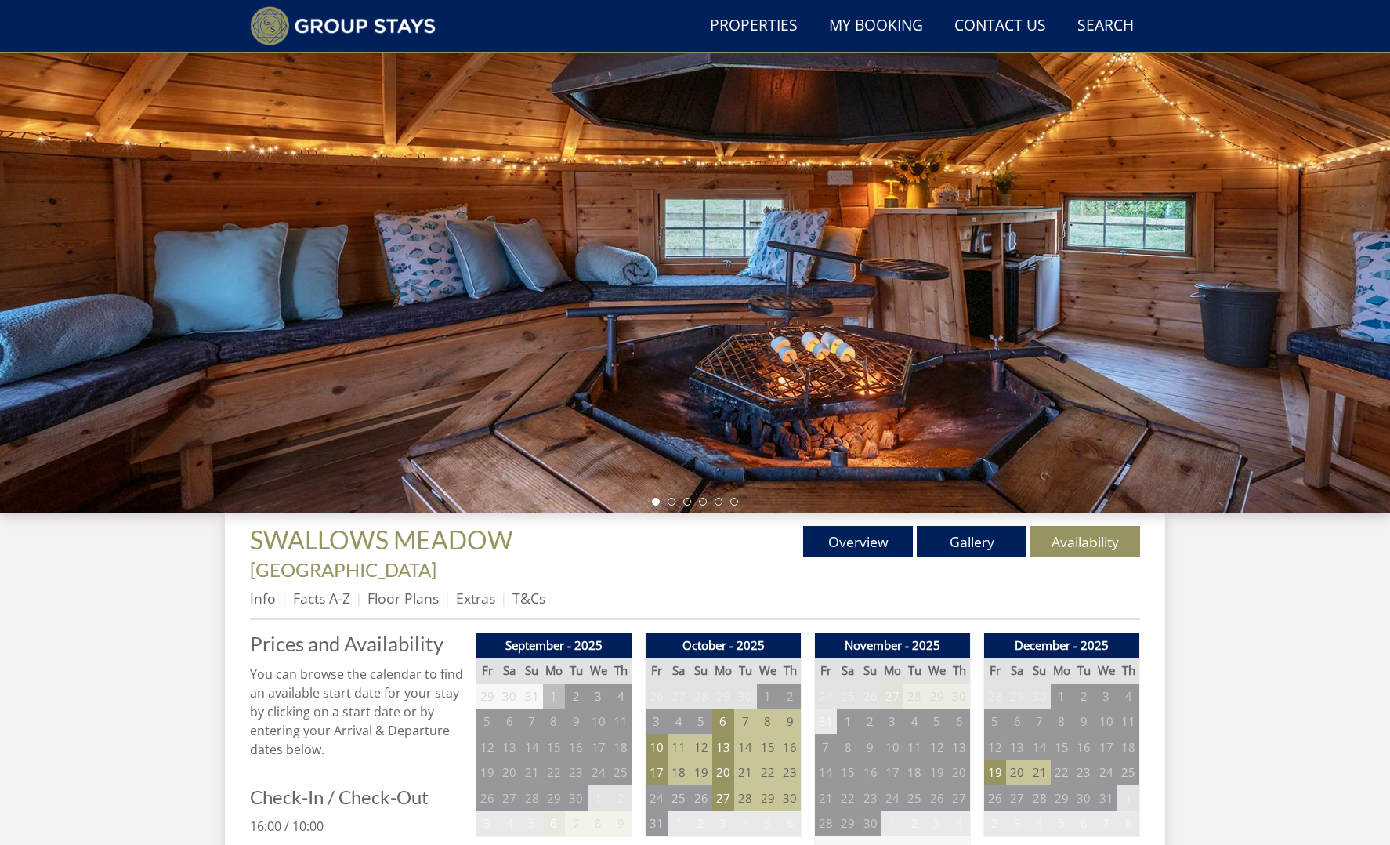
scroll to position [2472, 0]
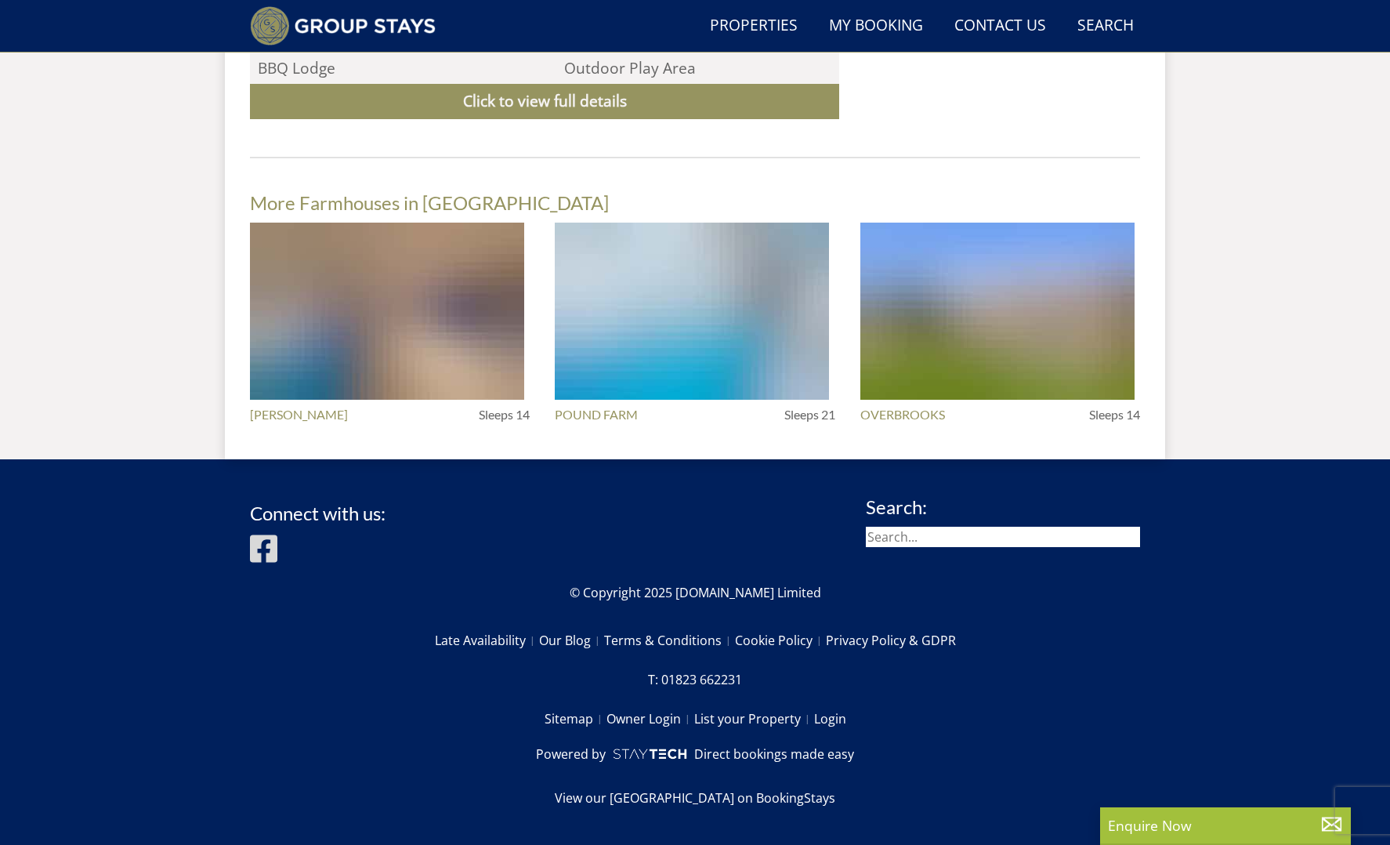
scroll to position [401, 0]
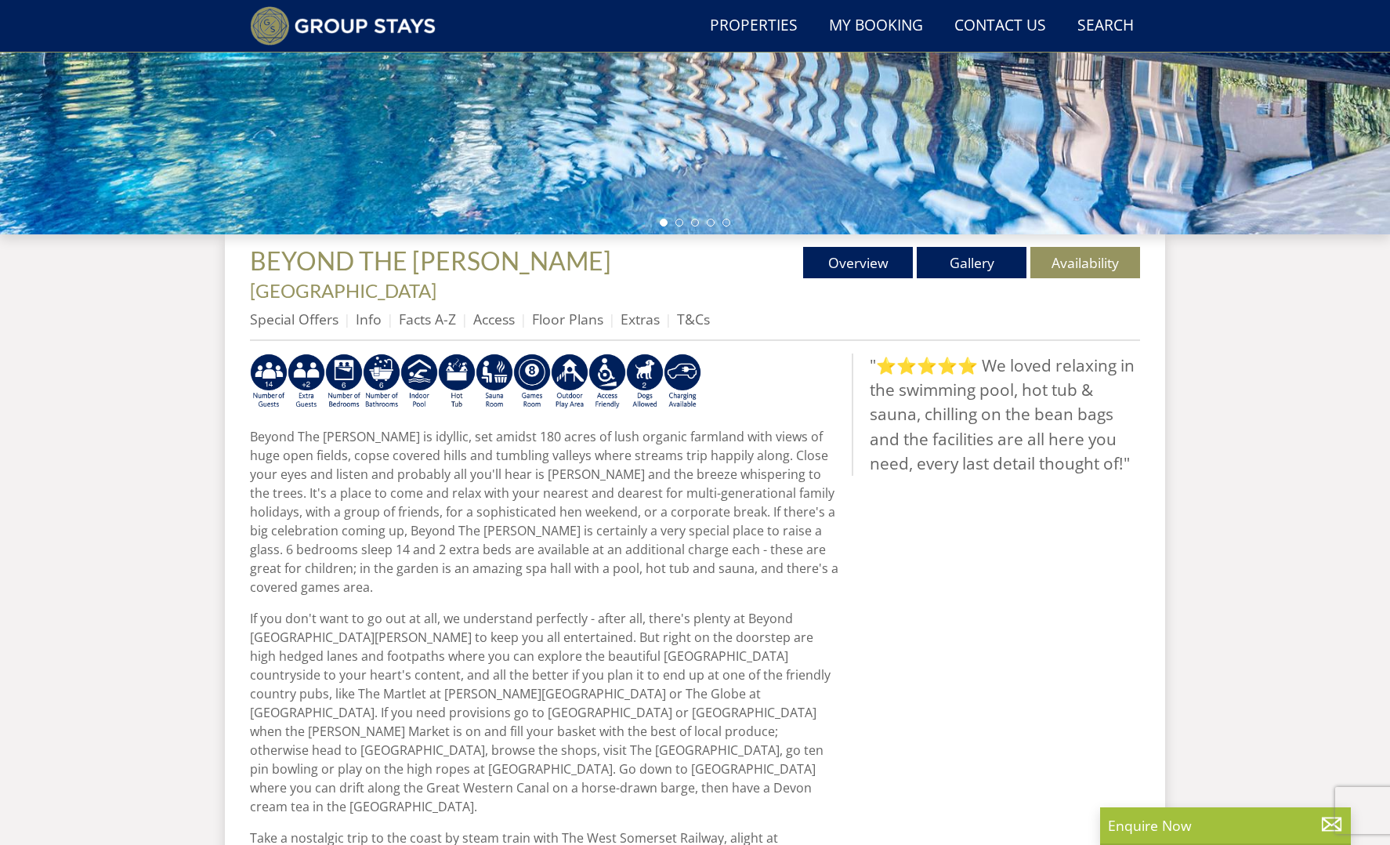
scroll to position [1780, 0]
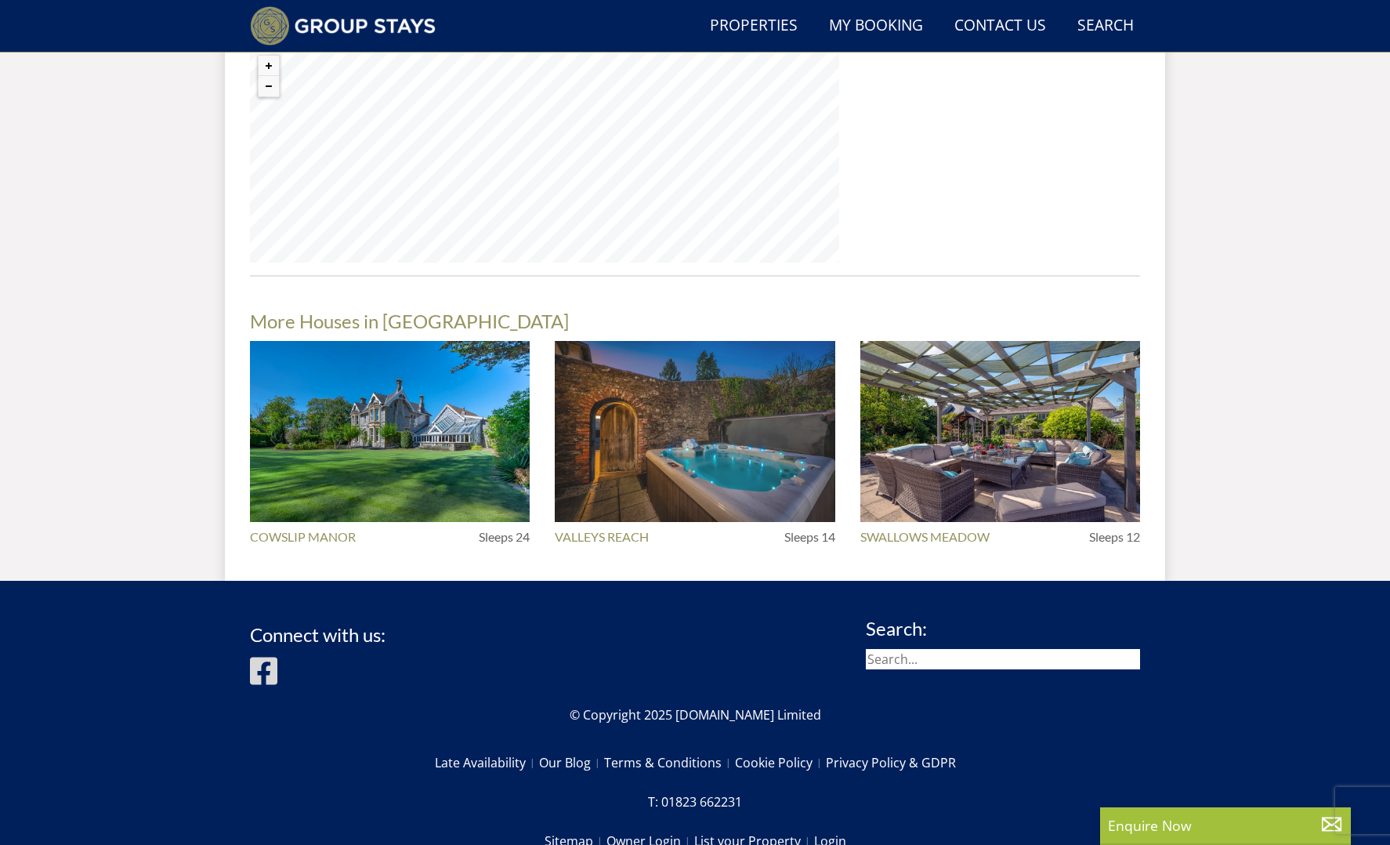
click at [721, 351] on img at bounding box center [695, 431] width 280 height 181
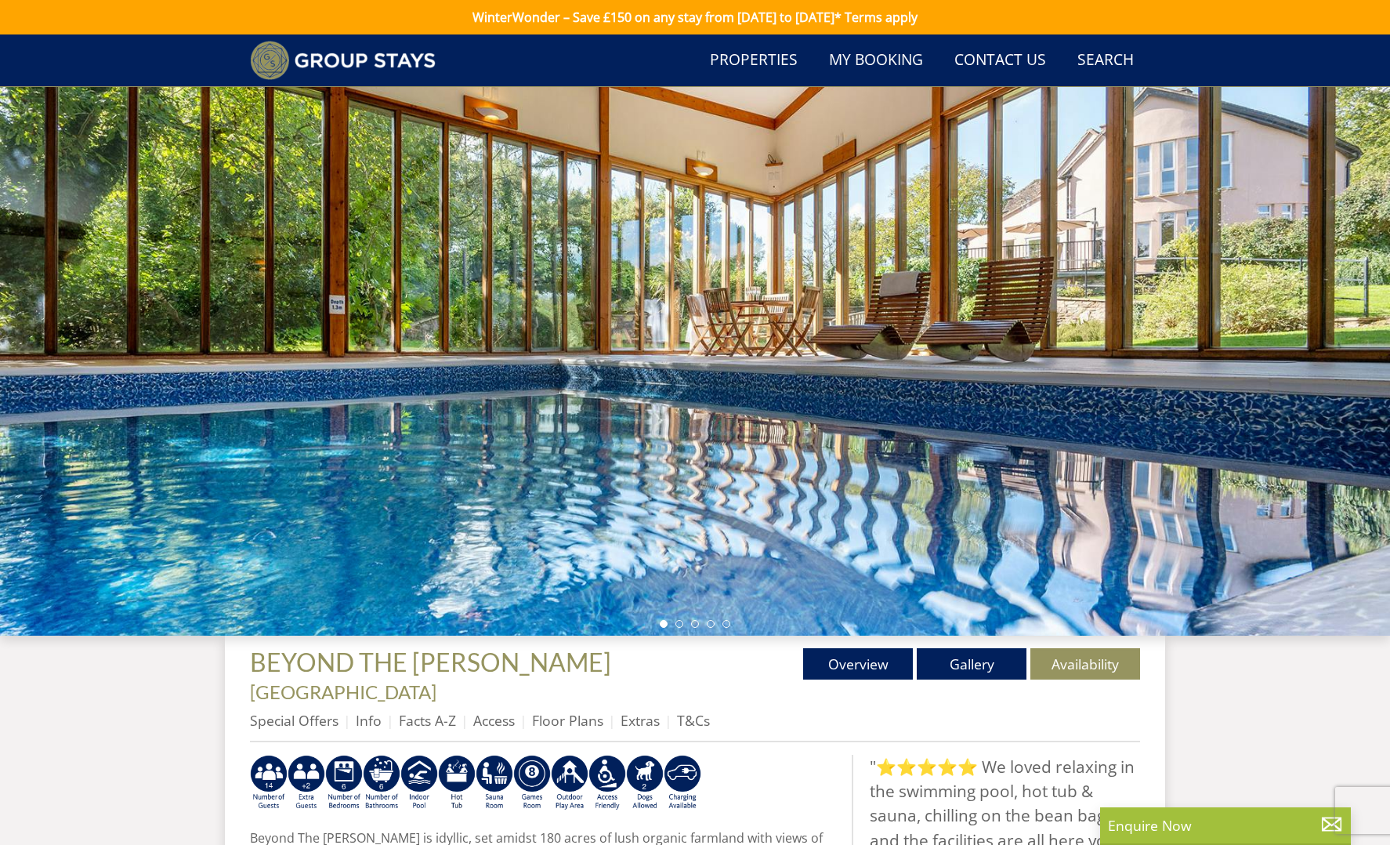
scroll to position [1780, 0]
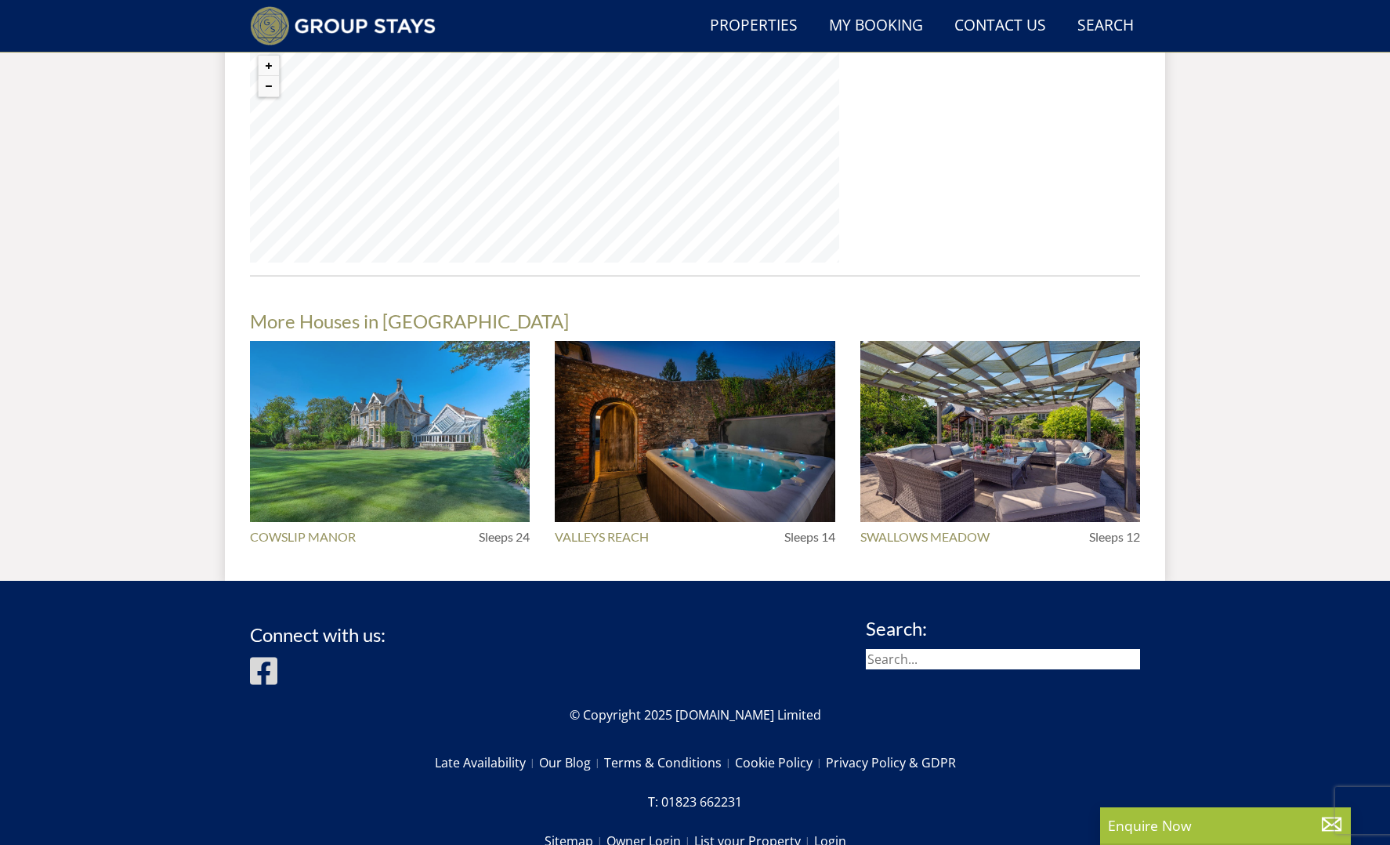
click at [397, 341] on img at bounding box center [390, 431] width 280 height 181
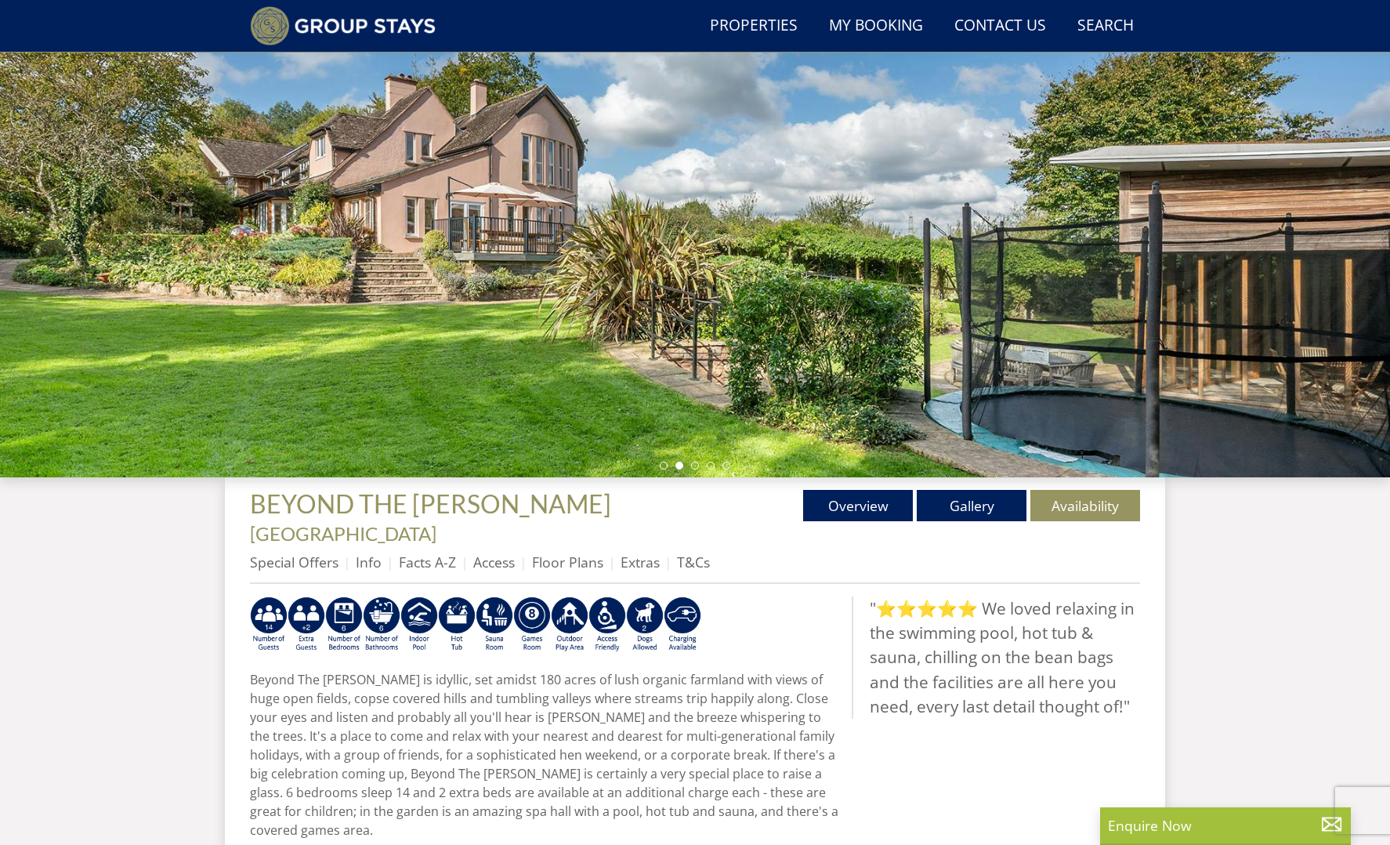
scroll to position [154, 0]
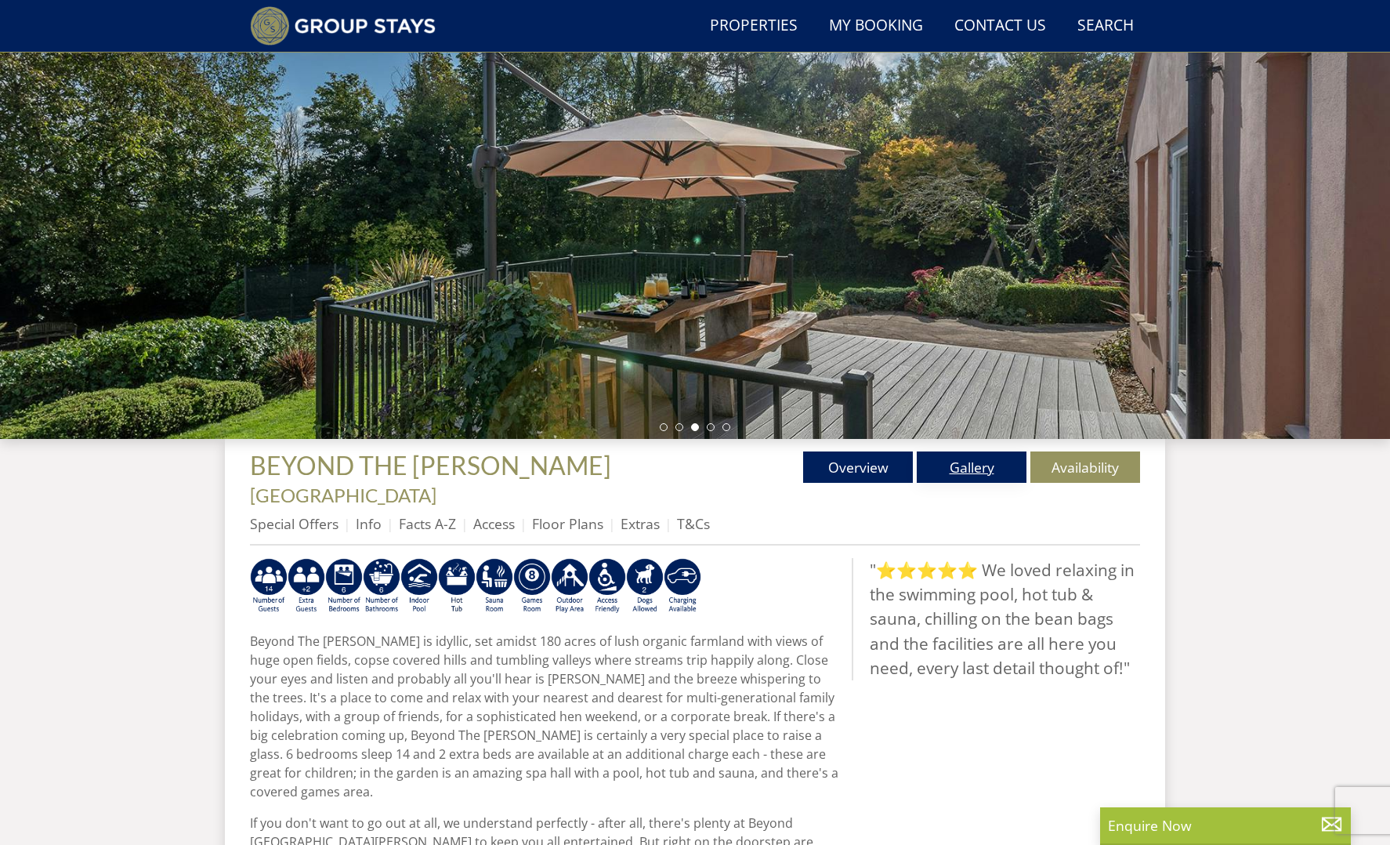
click at [979, 466] on link "Gallery" at bounding box center [972, 466] width 110 height 31
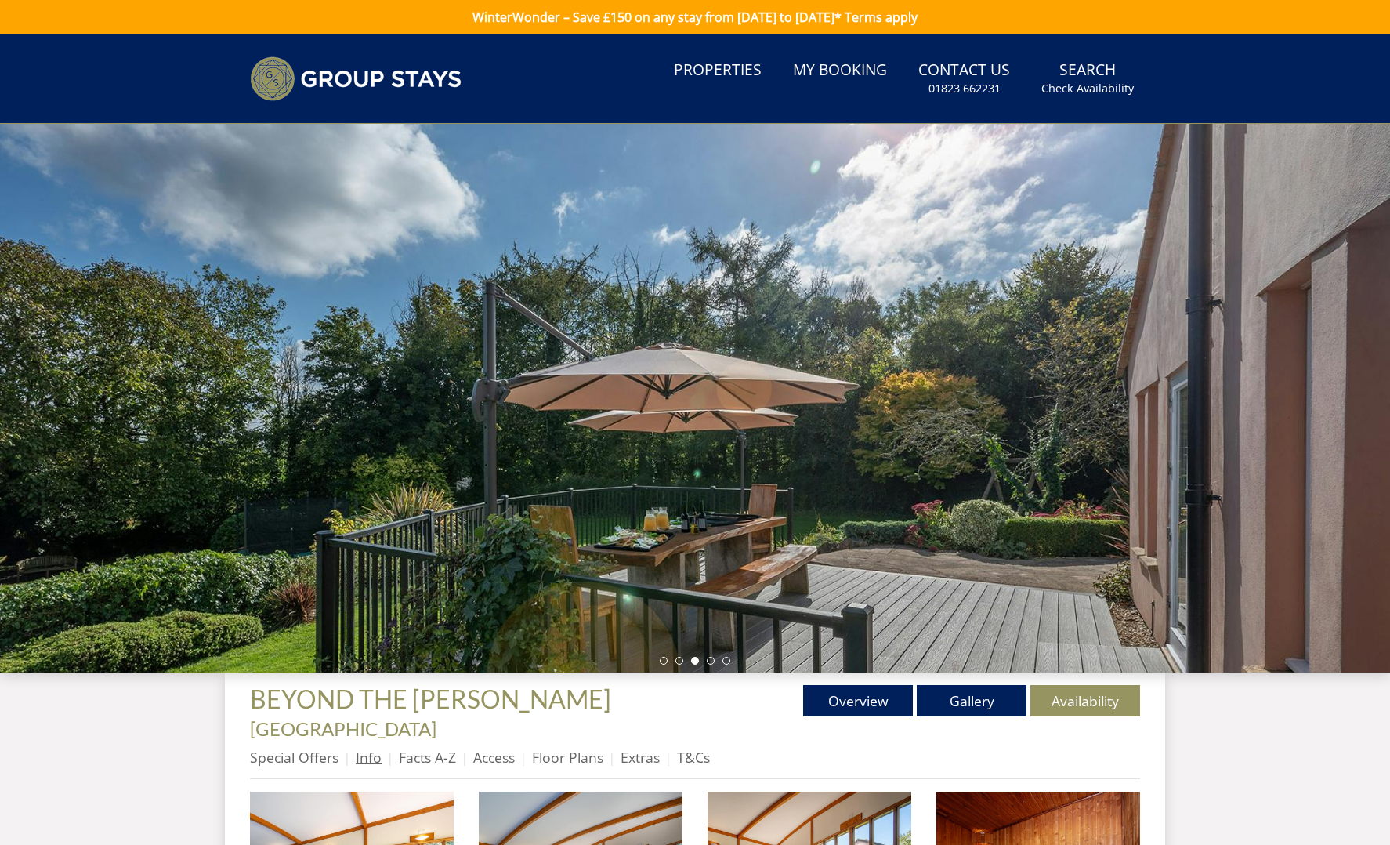
click at [372, 748] on link "Info" at bounding box center [369, 757] width 26 height 19
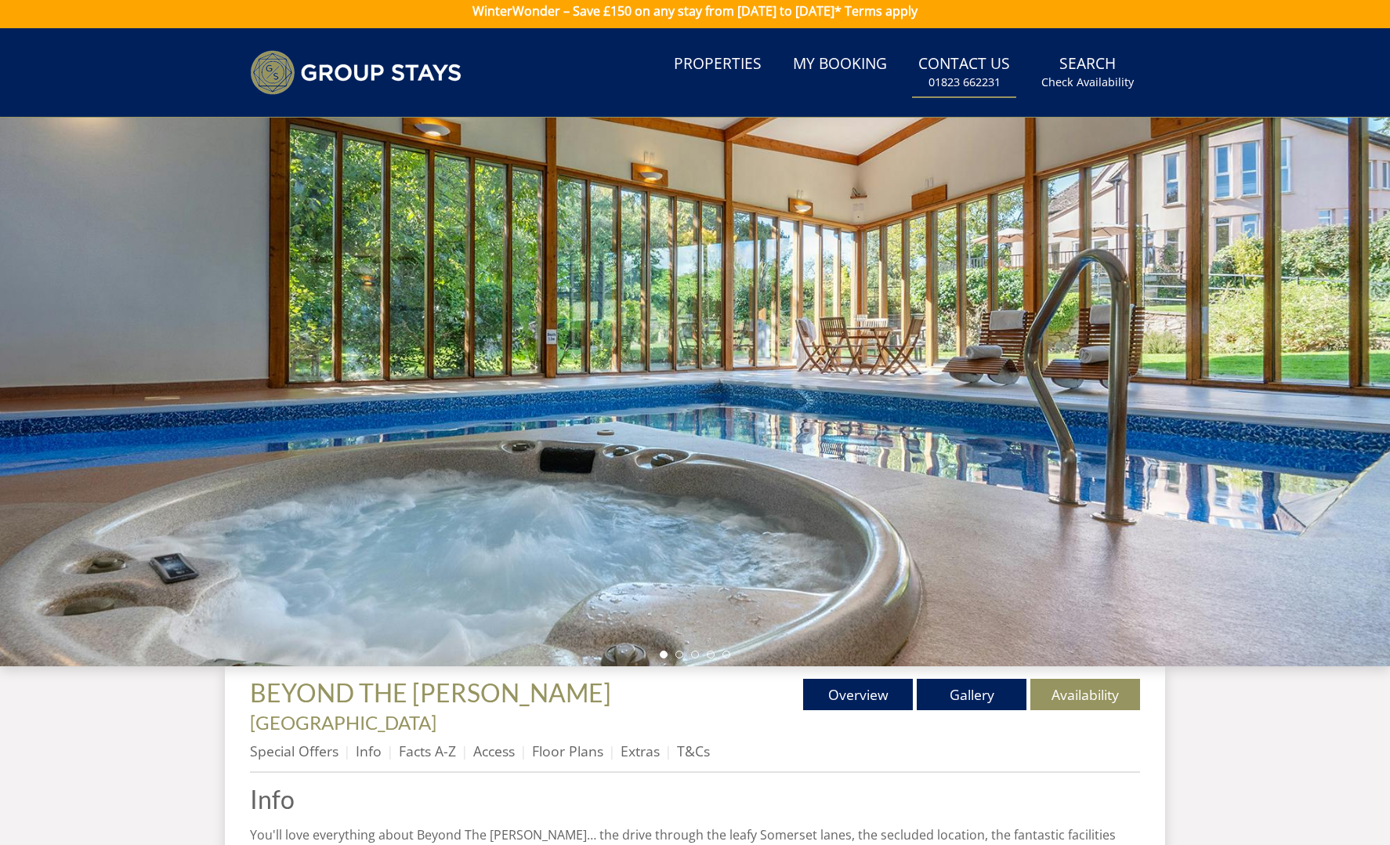
scroll to position [9, 0]
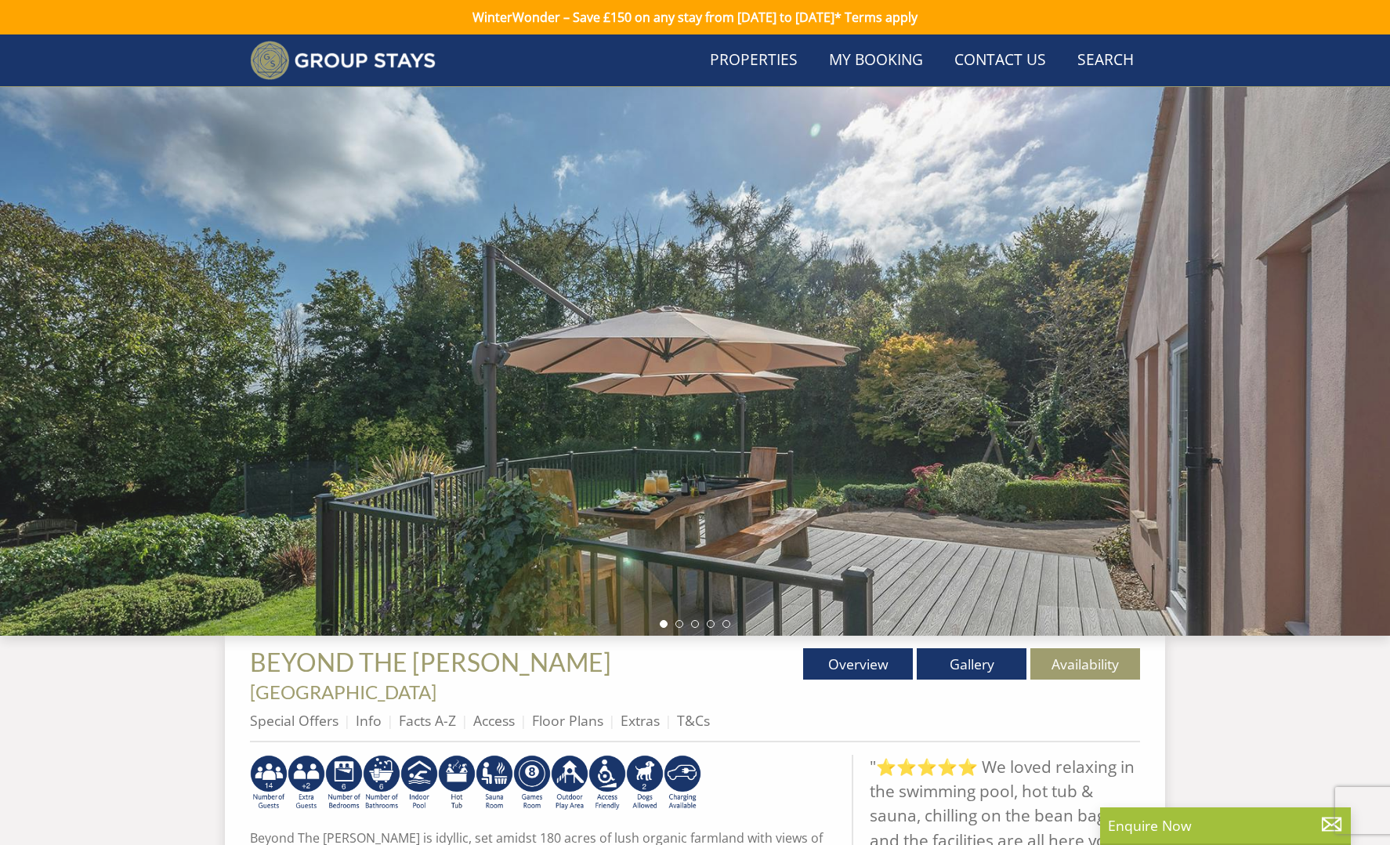
scroll to position [197, 0]
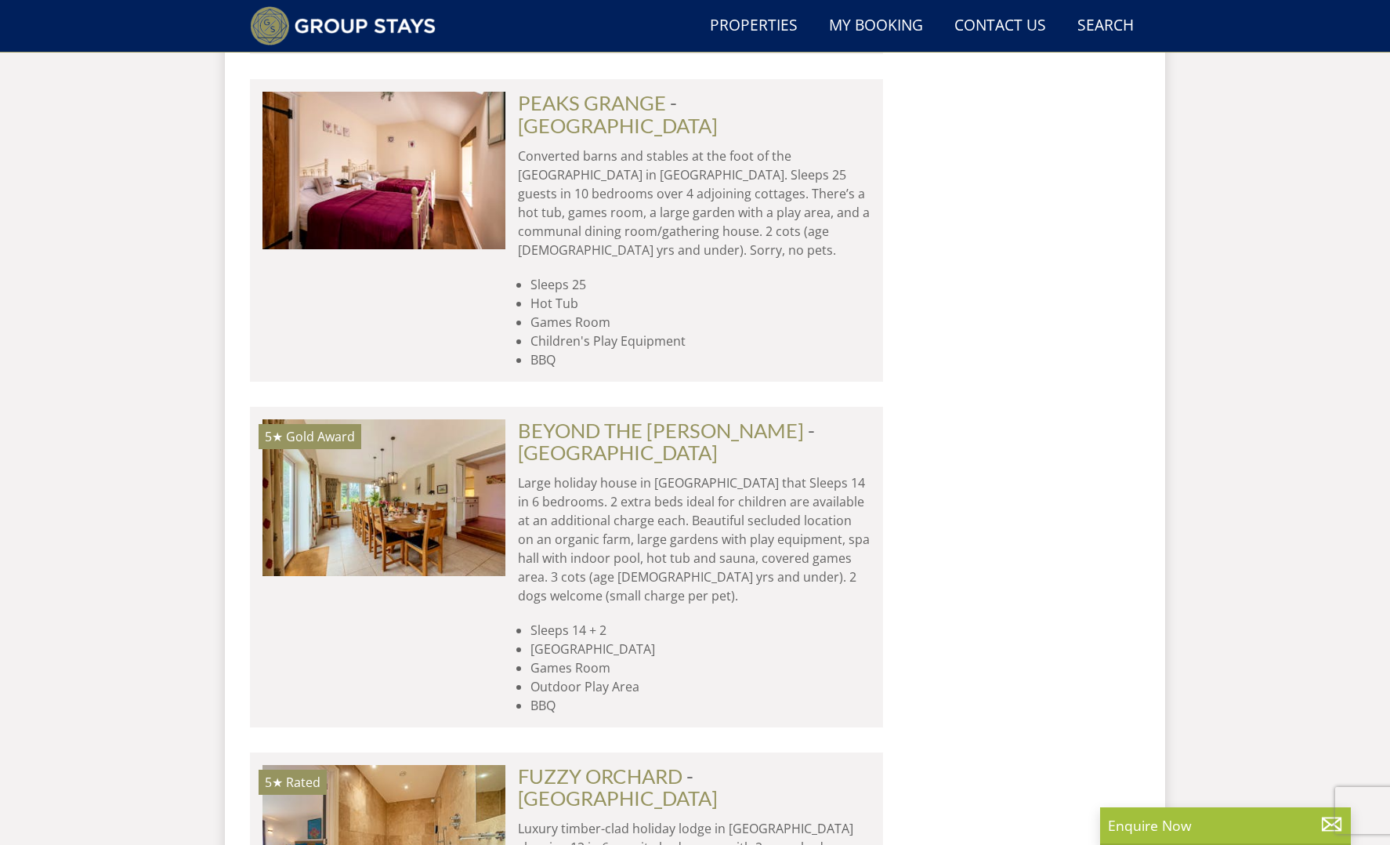
scroll to position [7143, 0]
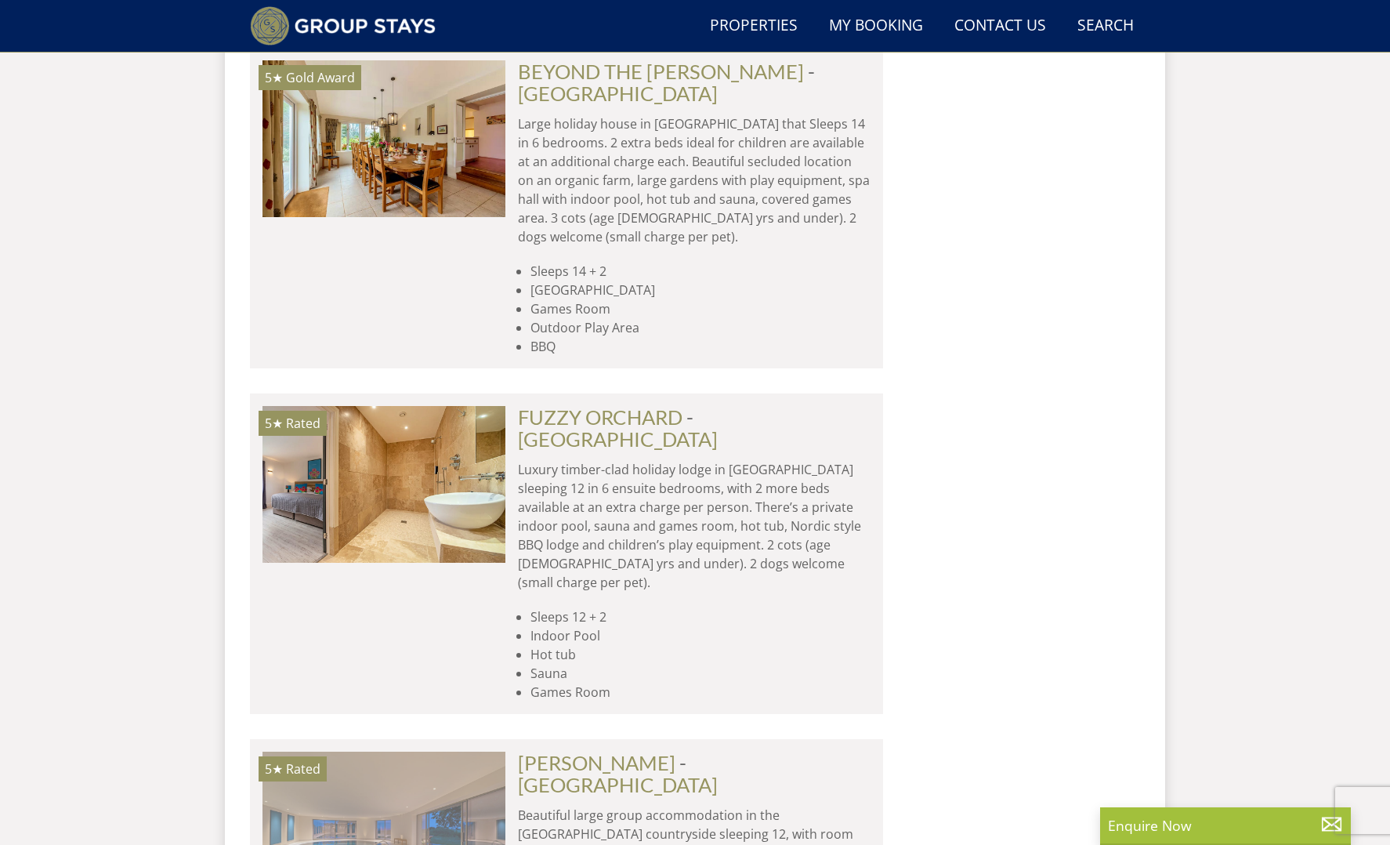
click at [384, 752] on img at bounding box center [384, 830] width 243 height 157
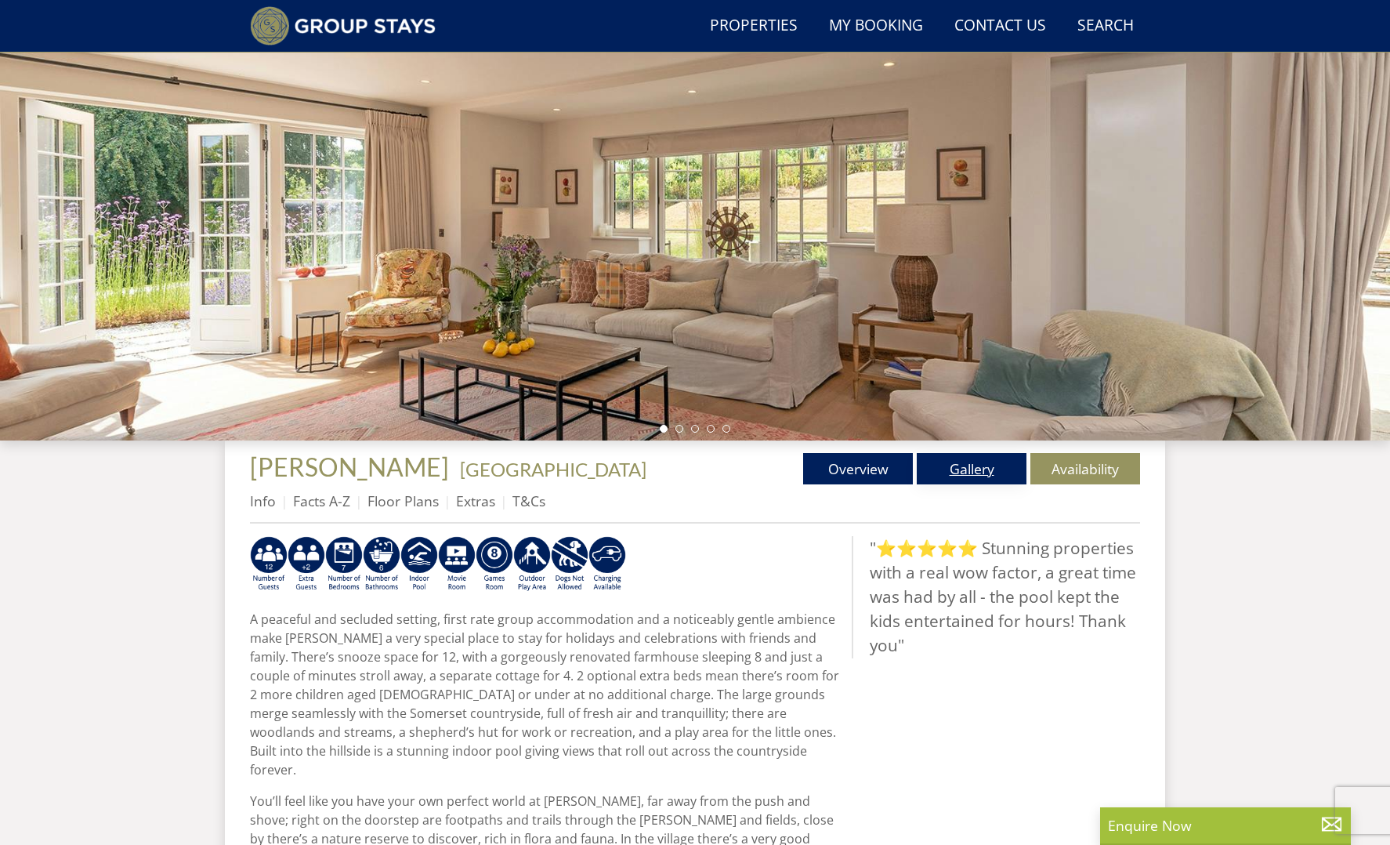
scroll to position [194, 0]
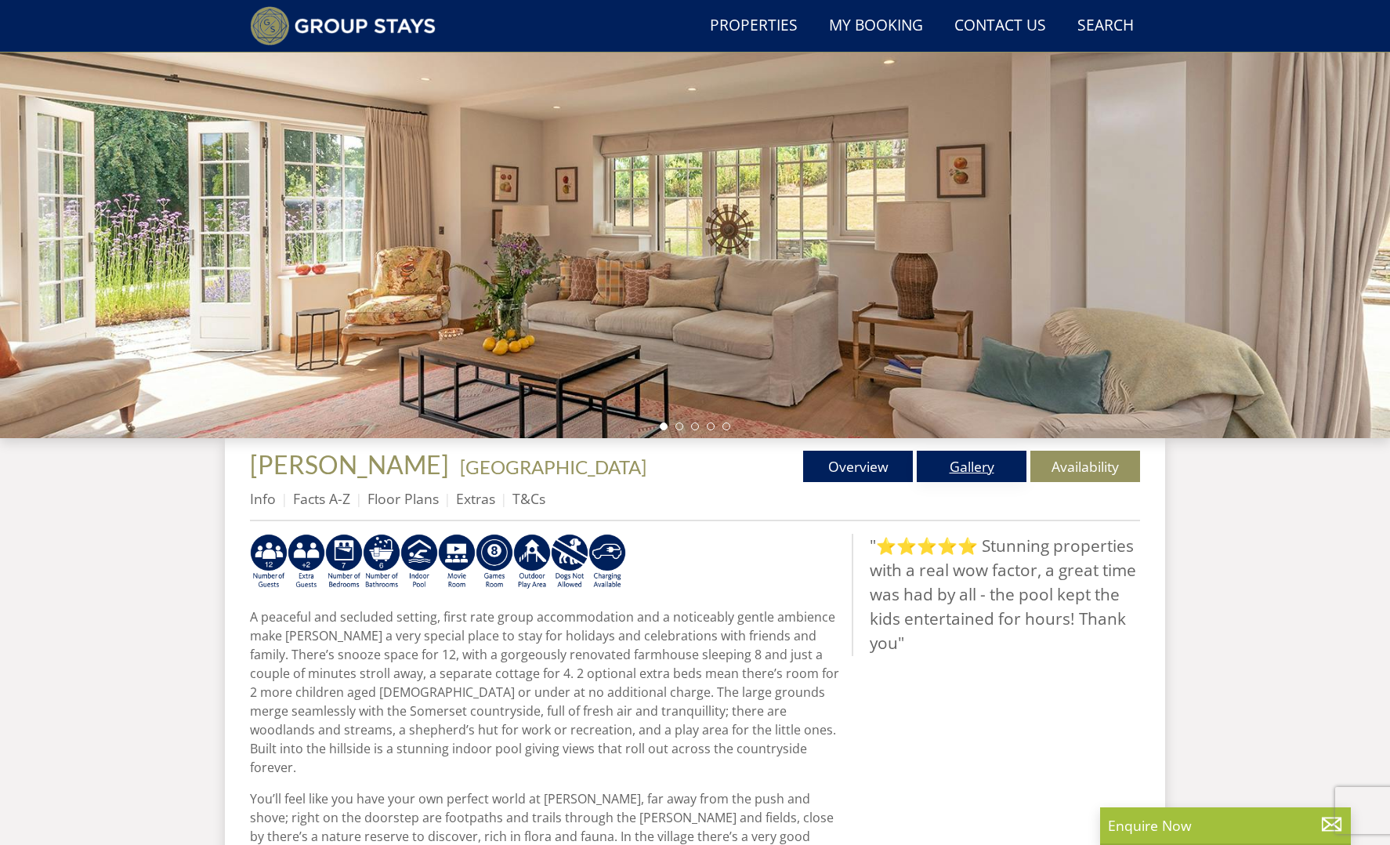
click at [956, 463] on link "Gallery" at bounding box center [972, 466] width 110 height 31
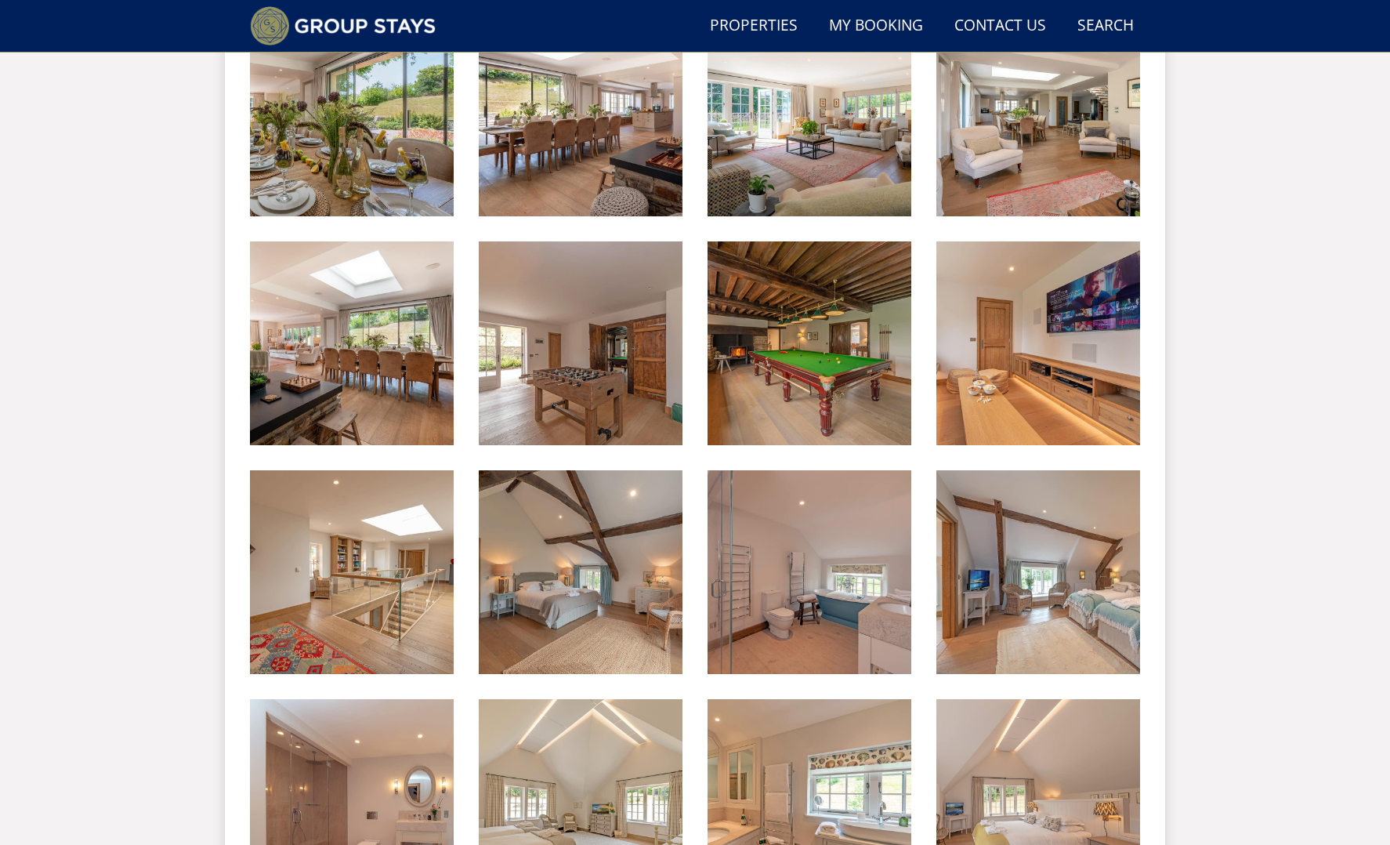
scroll to position [1175, 0]
